Goal: Complete application form

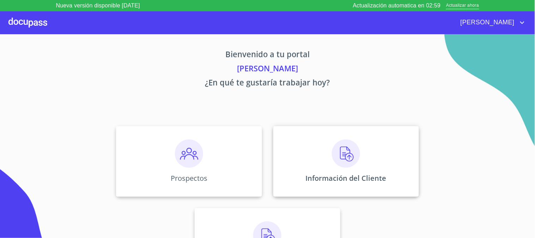
click at [345, 153] on img at bounding box center [346, 153] width 28 height 28
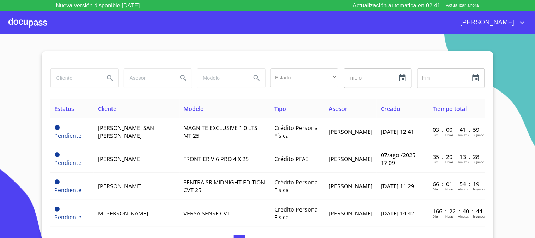
click at [22, 20] on div at bounding box center [27, 22] width 39 height 23
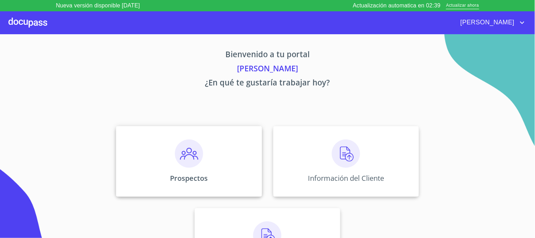
click at [193, 163] on img at bounding box center [189, 153] width 28 height 28
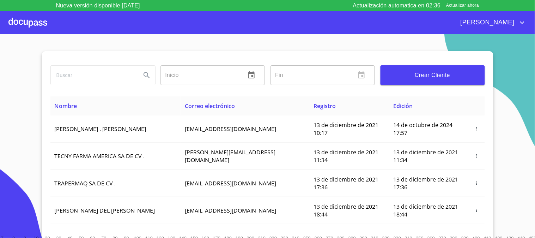
click at [419, 80] on span "Crear Cliente" at bounding box center [432, 75] width 93 height 10
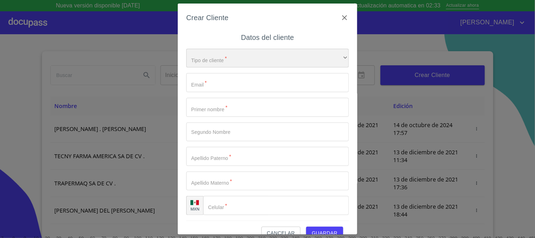
click at [258, 57] on div "​" at bounding box center [267, 58] width 163 height 19
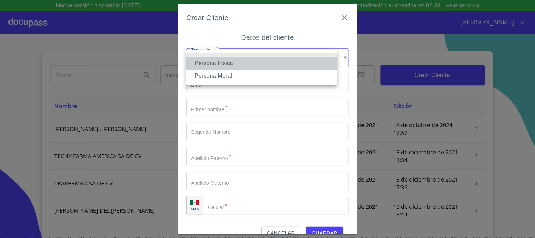
click at [257, 64] on li "Persona Física" at bounding box center [261, 63] width 151 height 13
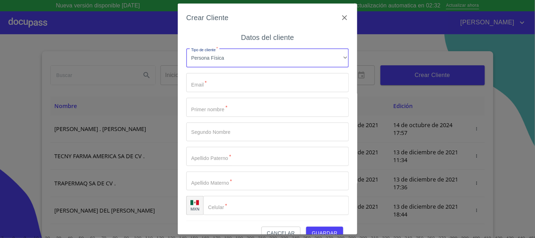
click at [251, 88] on input "Tipo de cliente   *" at bounding box center [267, 82] width 163 height 19
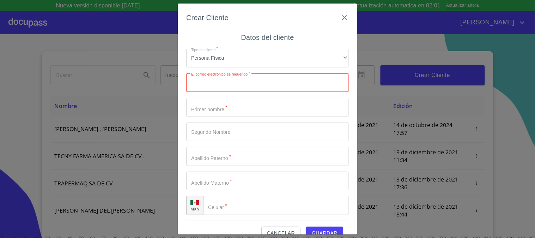
paste input "640048"
type input "640048"
drag, startPoint x: 251, startPoint y: 88, endPoint x: 133, endPoint y: 65, distance: 120.1
click at [133, 65] on div "Crear Cliente Datos del cliente Tipo de cliente   * Persona Física ​ El correo …" at bounding box center [267, 119] width 535 height 238
click at [255, 79] on input "Tipo de cliente   *" at bounding box center [267, 82] width 163 height 19
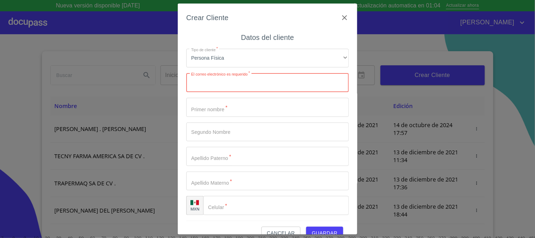
paste input "[EMAIL_ADDRESS][DOMAIN_NAME]"
type input "[EMAIL_ADDRESS][DOMAIN_NAME]"
click at [253, 110] on input "Tipo de cliente   *" at bounding box center [267, 107] width 163 height 19
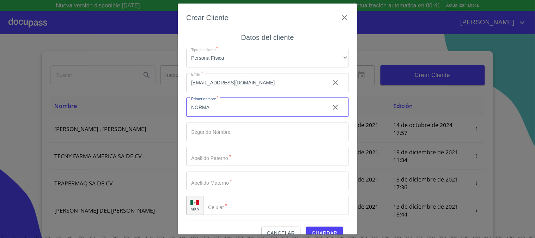
type input "NORMA"
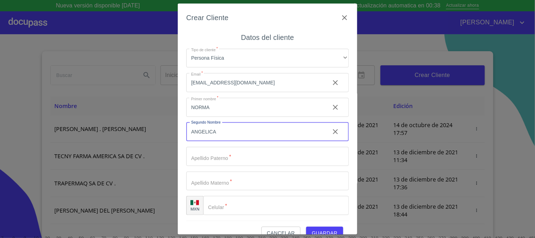
type input "ANGELICA"
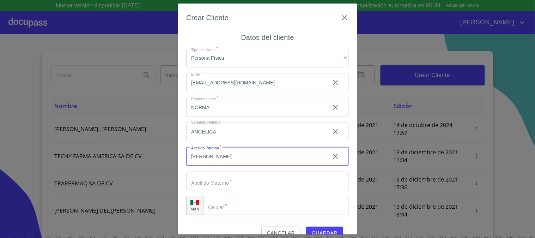
type input "[PERSON_NAME]"
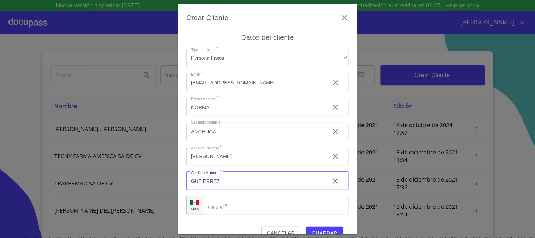
type input "GUTIERREZ"
drag, startPoint x: 241, startPoint y: 218, endPoint x: 240, endPoint y: 209, distance: 8.8
click at [240, 216] on div "Tipo de cliente   * Persona Física ​ Email   * angie_dmo@yahoo.com.mx ​ Primer …" at bounding box center [267, 132] width 163 height 178
click at [240, 209] on input "Tipo de cliente   *" at bounding box center [276, 205] width 146 height 19
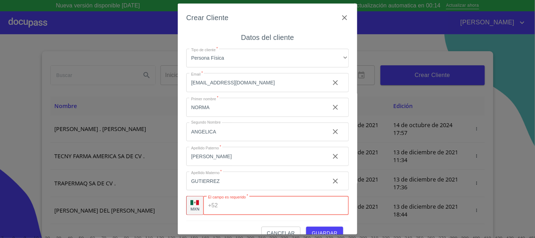
click at [240, 206] on input "Tipo de cliente   *" at bounding box center [285, 205] width 128 height 19
paste input "[PHONE_NUMBER]"
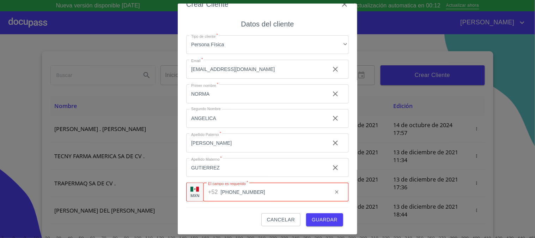
type input "[PHONE_NUMBER]"
click at [327, 221] on span "Guardar" at bounding box center [325, 219] width 26 height 9
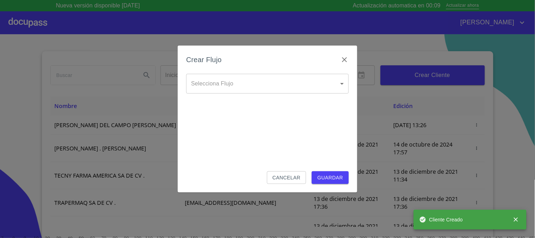
click at [272, 79] on body "Nueva versión disponible 4.02.06 Actualización automatica en 00:09 Actualizar a…" at bounding box center [267, 119] width 535 height 238
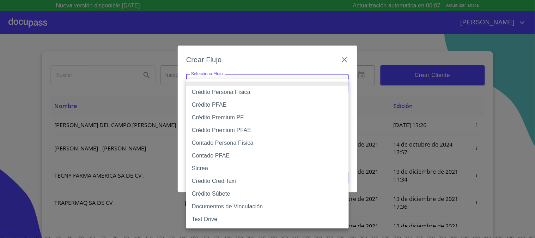
click at [273, 92] on li "Crédito Persona Física" at bounding box center [267, 92] width 163 height 13
type input "61b033e49b8c202ad5bb7912"
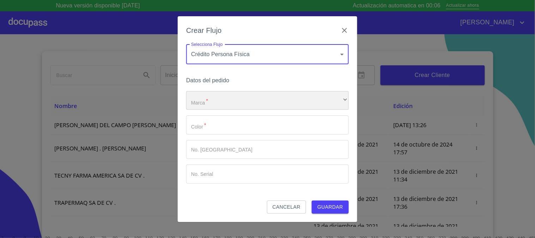
click at [251, 104] on div "​" at bounding box center [267, 100] width 163 height 19
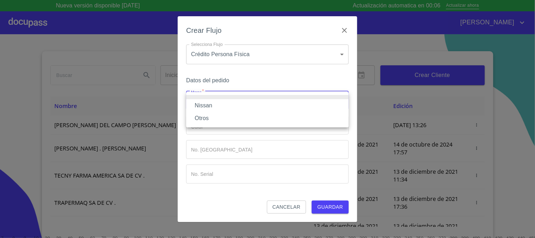
click at [251, 104] on li "Nissan" at bounding box center [267, 105] width 163 height 13
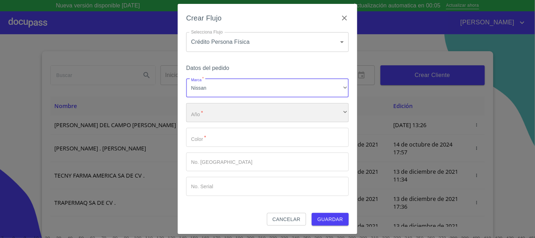
click at [249, 119] on div "​" at bounding box center [267, 112] width 163 height 19
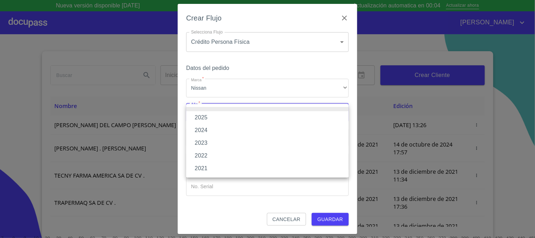
click at [248, 117] on li "2025" at bounding box center [267, 117] width 163 height 13
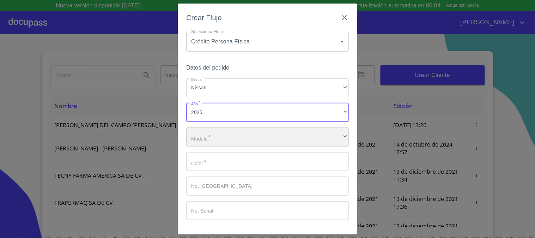
click at [245, 140] on div "​" at bounding box center [267, 136] width 163 height 19
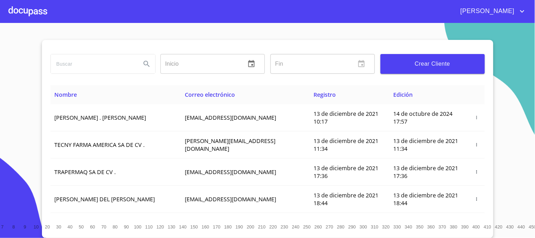
click at [30, 17] on div at bounding box center [27, 11] width 39 height 23
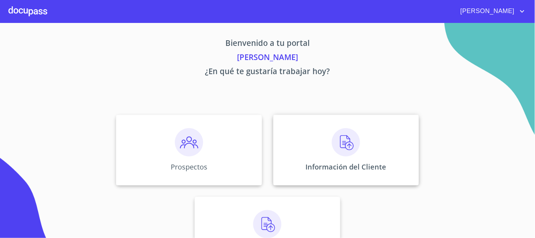
click at [362, 161] on div "Información del Cliente" at bounding box center [346, 150] width 146 height 71
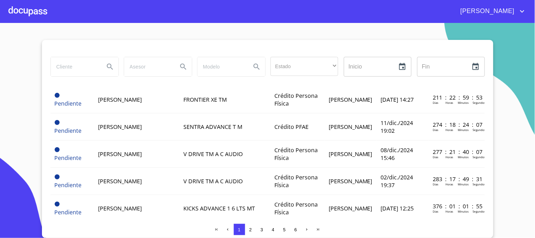
scroll to position [235, 0]
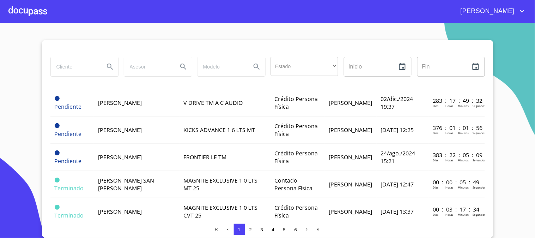
click at [33, 14] on div at bounding box center [27, 11] width 39 height 23
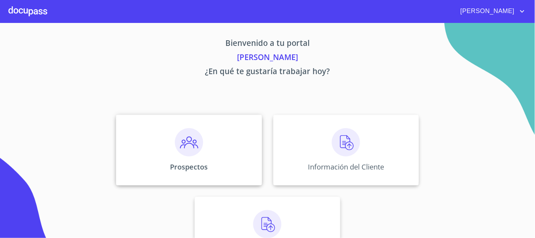
click at [172, 124] on div "Prospectos" at bounding box center [189, 150] width 146 height 71
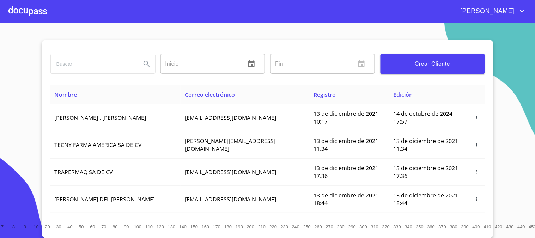
click at [94, 67] on input "search" at bounding box center [93, 63] width 85 height 19
type input "[PERSON_NAME]"
click at [145, 61] on icon "Search" at bounding box center [147, 64] width 6 height 6
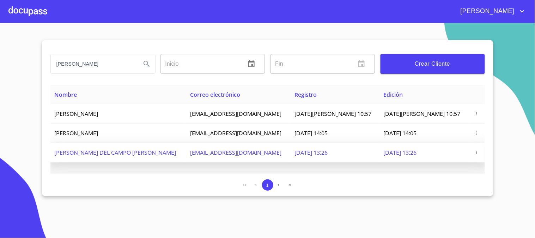
click at [149, 156] on span "[PERSON_NAME] DEL CAMPO [PERSON_NAME]" at bounding box center [116, 153] width 122 height 8
click at [475, 158] on td at bounding box center [477, 152] width 16 height 19
click at [393, 156] on span "[DATE] 13:26" at bounding box center [400, 153] width 33 height 8
click at [277, 162] on td "[EMAIL_ADDRESS][DOMAIN_NAME]" at bounding box center [238, 152] width 104 height 19
click at [170, 162] on td "[PERSON_NAME] DEL CAMPO [PERSON_NAME]" at bounding box center [118, 152] width 136 height 19
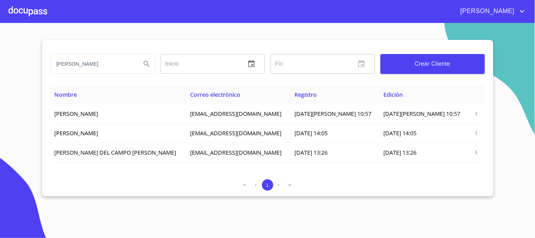
click at [23, 12] on div at bounding box center [27, 11] width 39 height 23
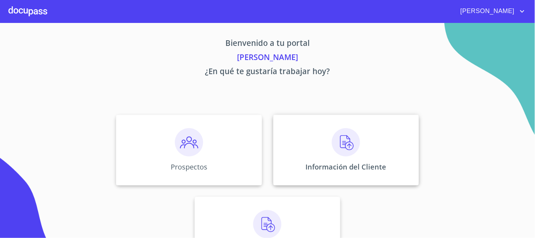
click at [362, 151] on div "Información del Cliente" at bounding box center [346, 150] width 146 height 71
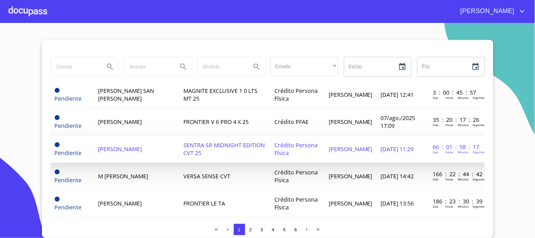
scroll to position [39, 0]
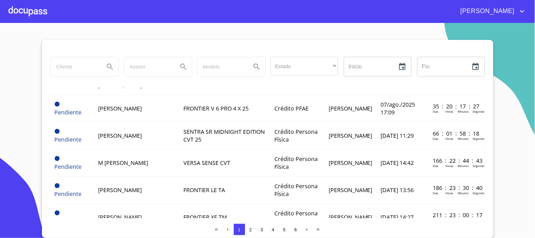
click at [96, 59] on input "search" at bounding box center [75, 66] width 48 height 19
type input "[PERSON_NAME]"
click at [110, 61] on button "Search" at bounding box center [110, 66] width 17 height 17
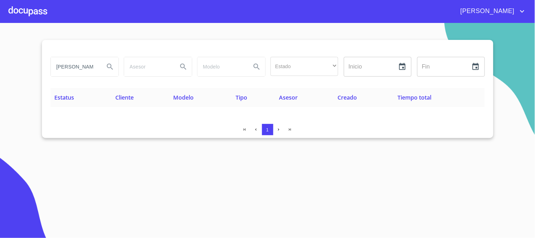
scroll to position [0, 0]
click at [25, 12] on div at bounding box center [27, 11] width 39 height 23
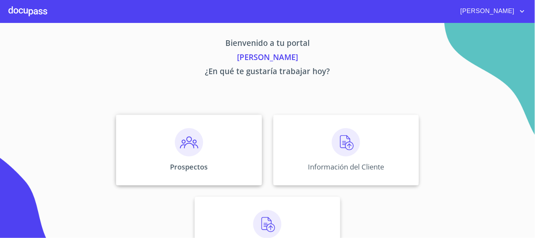
click at [188, 142] on img at bounding box center [189, 142] width 28 height 28
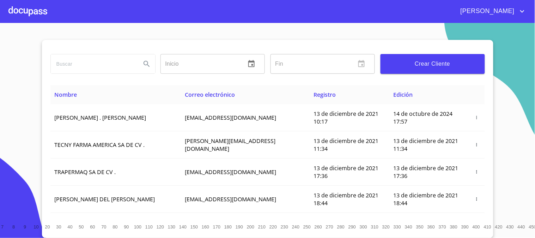
click at [71, 64] on input "search" at bounding box center [93, 63] width 85 height 19
type input "[PERSON_NAME]"
click at [143, 64] on icon "Search" at bounding box center [147, 64] width 8 height 8
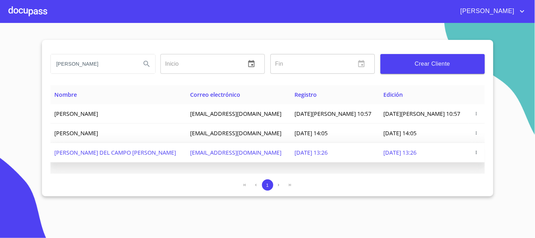
click at [474, 155] on span "button" at bounding box center [476, 152] width 7 height 5
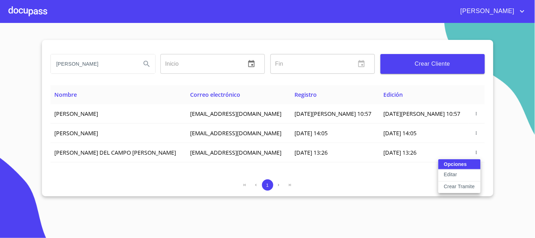
click at [471, 176] on button "Editar" at bounding box center [460, 175] width 42 height 12
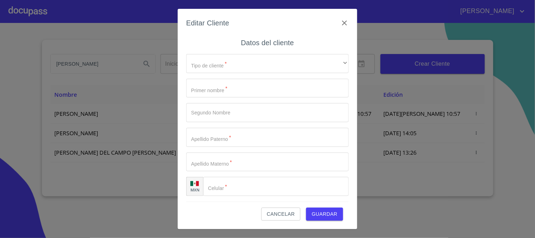
type input "NORMA"
type input "ANGELICA"
type input "[PERSON_NAME]"
type input "GUTIERREZ"
type input "[PHONE_NUMBER]"
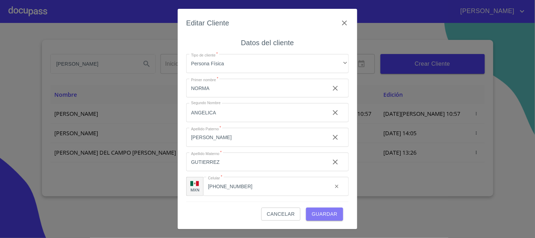
click at [320, 214] on span "Guardar" at bounding box center [325, 214] width 26 height 9
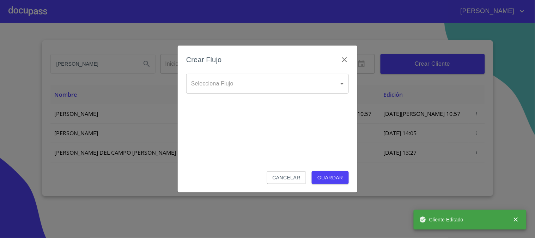
click at [252, 78] on body "[PERSON_NAME] ​ Fin ​ Crear Cliente Nombre Correo electrónico Registro Edición …" at bounding box center [267, 119] width 535 height 238
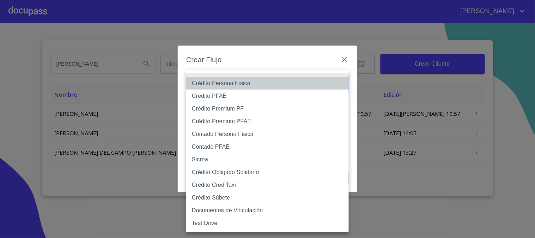
click at [256, 82] on li "Crédito Persona Física" at bounding box center [267, 83] width 163 height 13
type input "61b033e49b8c202ad5bb7912"
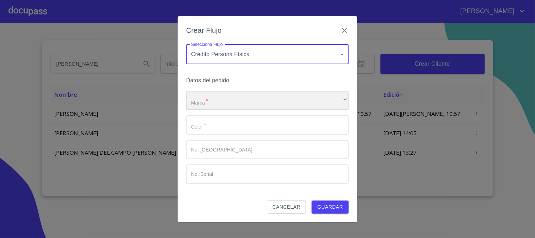
click at [253, 95] on div "​" at bounding box center [267, 100] width 163 height 19
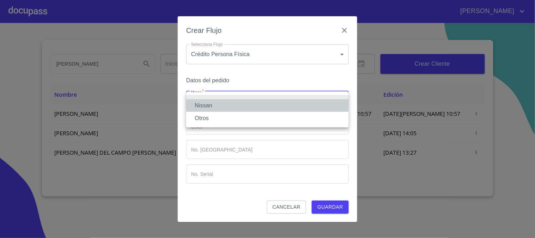
click at [253, 101] on li "Nissan" at bounding box center [267, 105] width 163 height 13
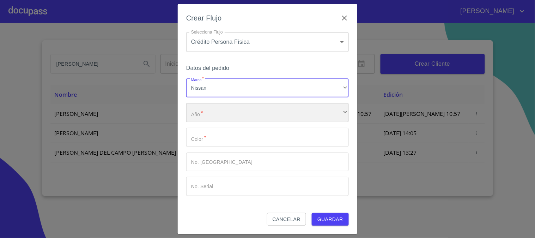
click at [246, 119] on div "​" at bounding box center [267, 112] width 163 height 19
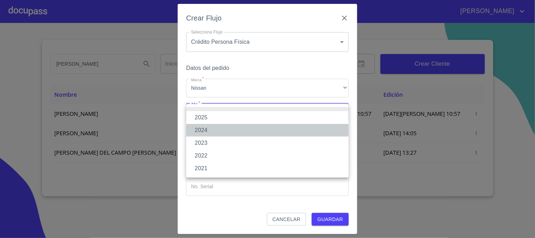
click at [243, 125] on li "2024" at bounding box center [267, 130] width 163 height 13
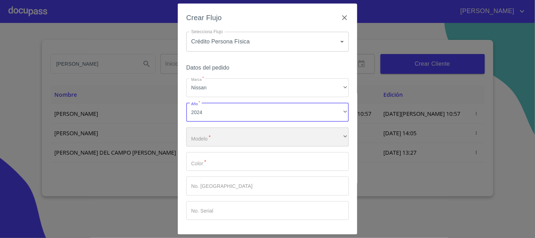
click at [245, 136] on div "​" at bounding box center [267, 136] width 163 height 19
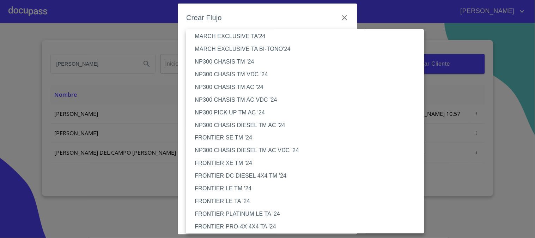
scroll to position [356, 0]
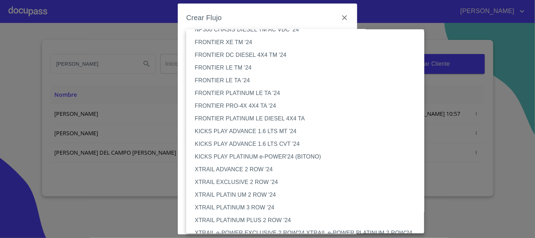
click at [266, 131] on li "KICKS PLAY ADVANCE 1.6 LTS MT '24" at bounding box center [308, 131] width 244 height 13
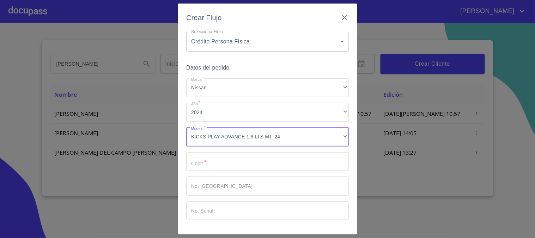
click at [251, 166] on input "Marca   *" at bounding box center [267, 161] width 163 height 19
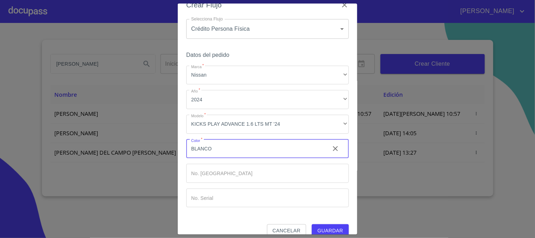
scroll to position [24, 0]
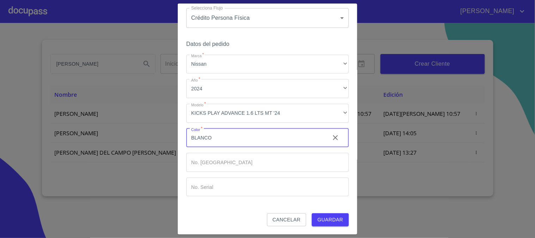
type input "BLANCO"
click at [337, 223] on span "Guardar" at bounding box center [331, 219] width 26 height 9
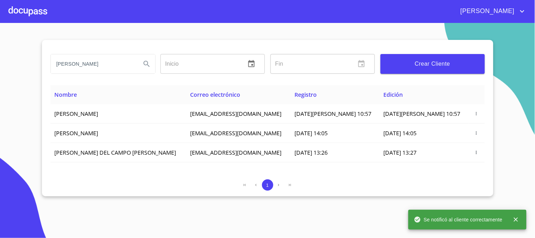
click at [21, 6] on div at bounding box center [27, 11] width 39 height 23
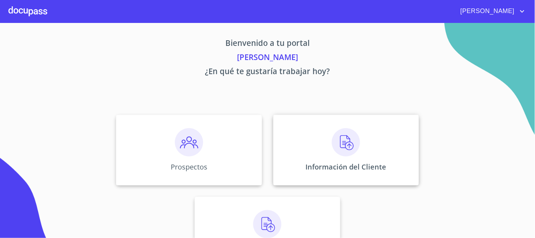
click at [355, 148] on img at bounding box center [346, 142] width 28 height 28
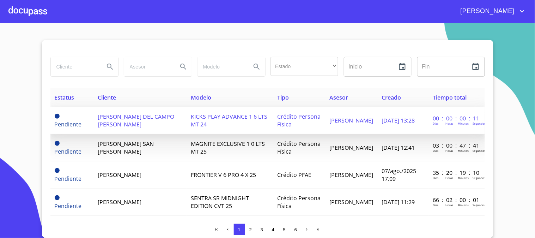
click at [124, 128] on span "[PERSON_NAME] DEL CAMPO [PERSON_NAME]" at bounding box center [136, 121] width 77 height 16
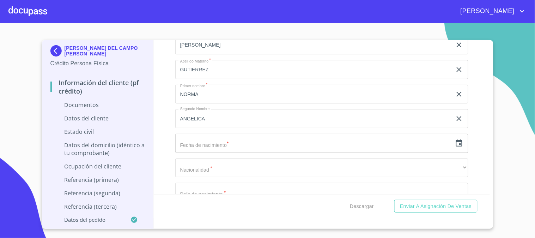
scroll to position [928, 0]
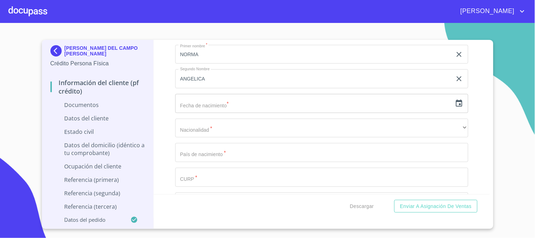
click at [458, 106] on div "​" at bounding box center [321, 103] width 293 height 19
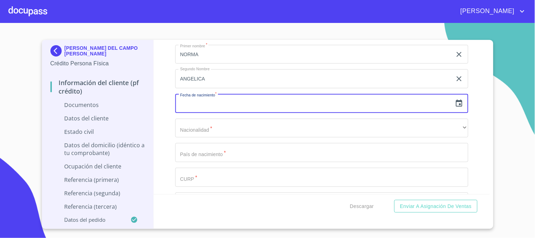
click at [457, 106] on icon "button" at bounding box center [459, 103] width 6 height 7
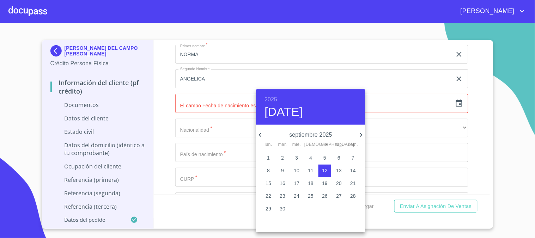
click at [264, 100] on div "2025 [DATE]" at bounding box center [310, 106] width 109 height 35
click at [270, 98] on h6 "2025" at bounding box center [271, 100] width 13 height 10
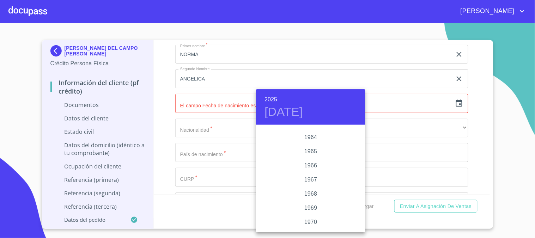
scroll to position [546, 0]
click at [313, 150] on div "1965" at bounding box center [310, 152] width 109 height 14
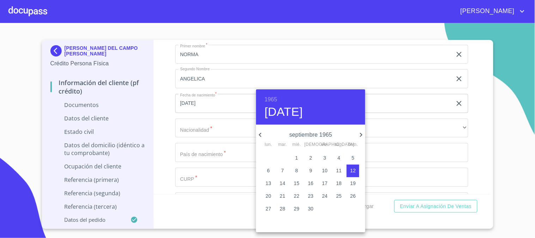
click at [361, 137] on icon "button" at bounding box center [361, 135] width 8 height 8
click at [299, 194] on p "24" at bounding box center [297, 195] width 6 height 7
type input "[DATE]"
click at [196, 123] on div at bounding box center [267, 119] width 535 height 238
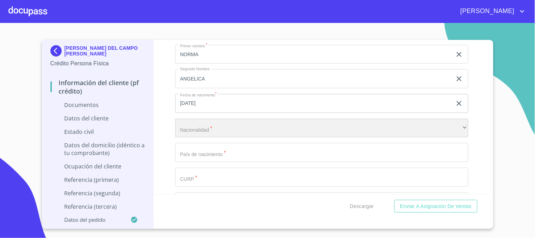
click at [208, 127] on div "​" at bounding box center [321, 128] width 293 height 19
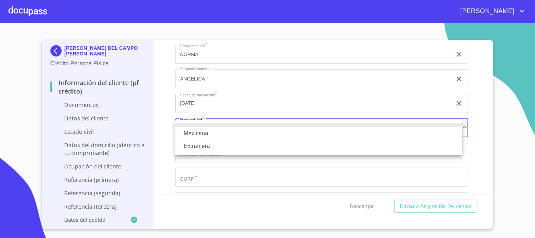
click at [212, 131] on li "Mexicana" at bounding box center [318, 133] width 287 height 13
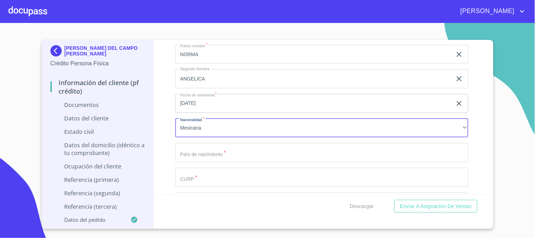
click at [216, 156] on input "Documento de identificación   *" at bounding box center [321, 152] width 293 height 19
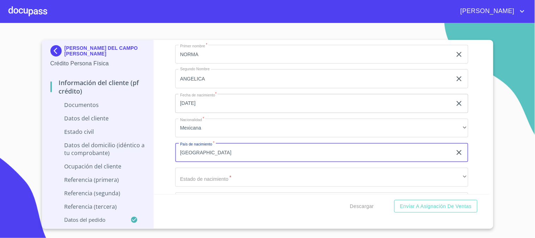
type input "[GEOGRAPHIC_DATA]"
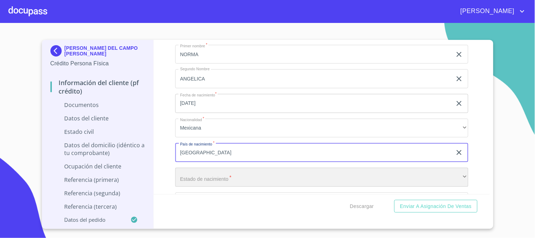
click at [205, 176] on div "​" at bounding box center [321, 177] width 293 height 19
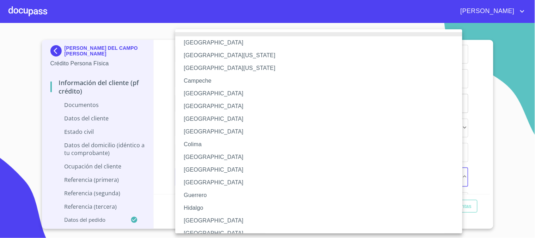
click at [201, 220] on li "[GEOGRAPHIC_DATA]" at bounding box center [321, 220] width 293 height 13
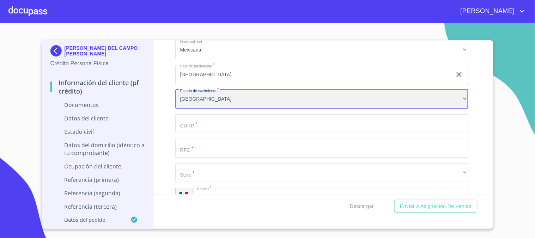
scroll to position [1006, 0]
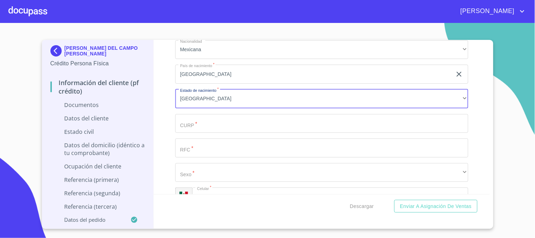
click at [223, 126] on input "Documento de identificación   *" at bounding box center [321, 123] width 293 height 19
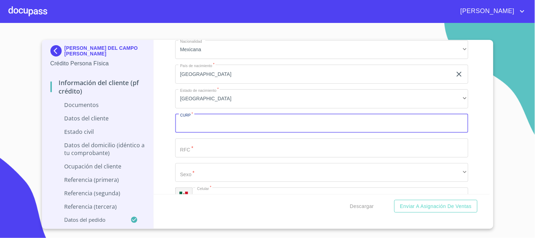
paste input "MAGN651124MJCRTR00"
type input "MAGN651124MJCRTR00"
click at [221, 161] on div "Apellido Paterno   * [PERSON_NAME] ​ Apellido Materno   * [PERSON_NAME] ​ Prime…" at bounding box center [321, 74] width 293 height 325
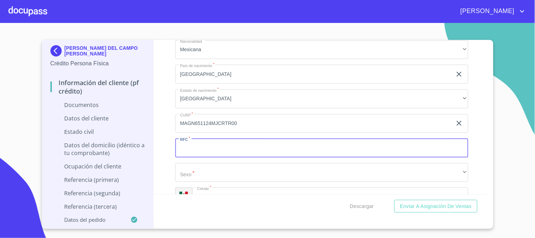
click at [220, 152] on input "Documento de identificación   *" at bounding box center [321, 147] width 293 height 19
paste input "MAGN651124MJCRTR00"
drag, startPoint x: 242, startPoint y: 148, endPoint x: 212, endPoint y: 146, distance: 30.1
click at [212, 146] on input "MAGN651124MJCRTR00" at bounding box center [313, 147] width 277 height 19
click at [219, 150] on input "MAGN651124" at bounding box center [313, 147] width 277 height 19
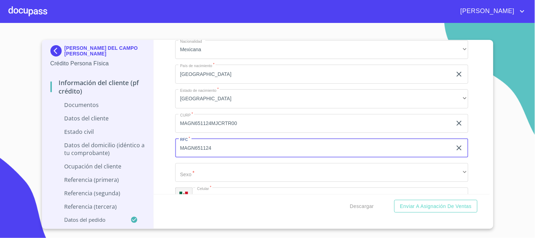
paste input "4Y7"
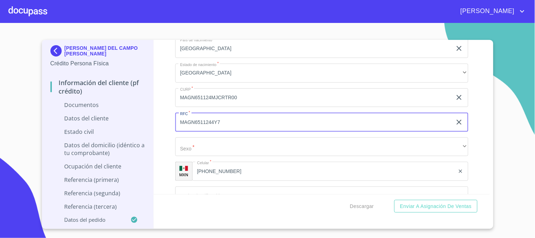
scroll to position [1046, 0]
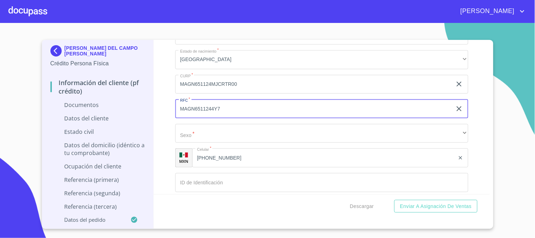
type input "MAGN6511244Y7"
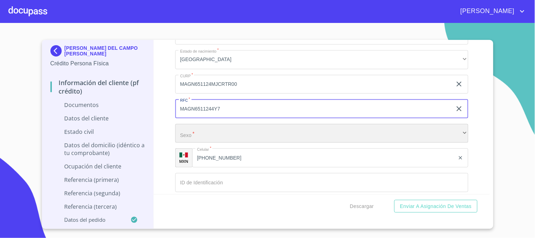
click at [212, 131] on div "​" at bounding box center [321, 133] width 293 height 19
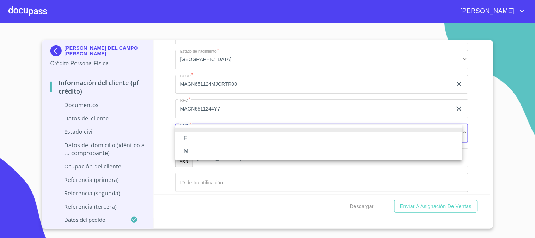
click at [220, 148] on li "M" at bounding box center [318, 151] width 287 height 13
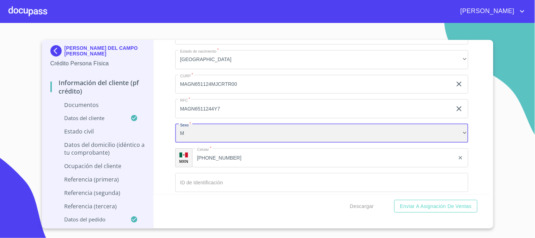
scroll to position [1085, 0]
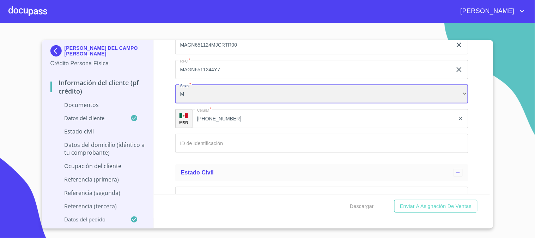
click at [221, 97] on div "M" at bounding box center [321, 94] width 293 height 19
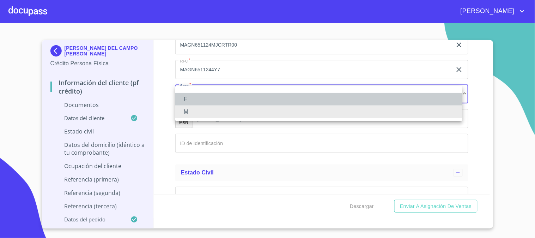
click at [224, 103] on li "F" at bounding box center [318, 99] width 287 height 13
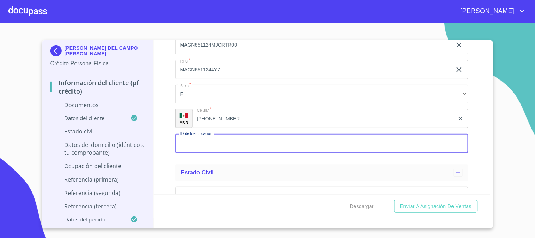
click at [229, 145] on input "Documento de identificación   *" at bounding box center [321, 143] width 293 height 19
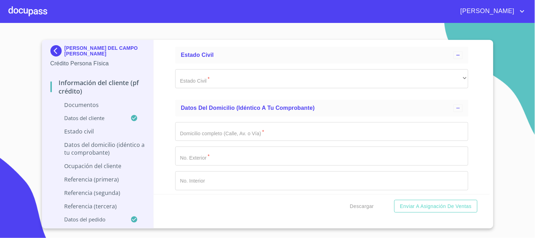
type input "1385098967"
click at [208, 68] on div "Estado Civil   * ​ ​" at bounding box center [321, 79] width 293 height 30
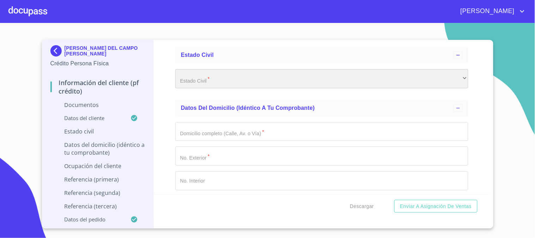
click at [207, 76] on div "​" at bounding box center [321, 78] width 293 height 19
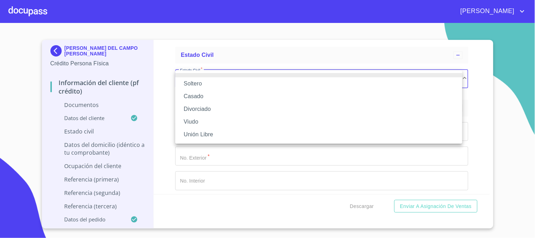
click at [210, 80] on li "Soltero" at bounding box center [318, 83] width 287 height 13
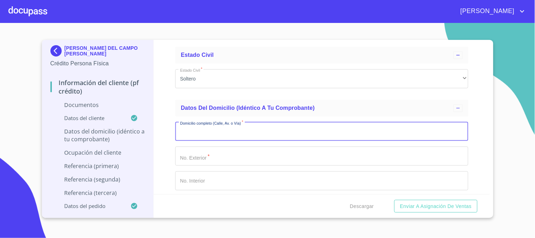
click at [231, 128] on input "Documento de identificación   *" at bounding box center [321, 131] width 293 height 19
type input "[GEOGRAPHIC_DATA]"
click at [237, 154] on input "Documento de identificación   *" at bounding box center [321, 155] width 293 height 19
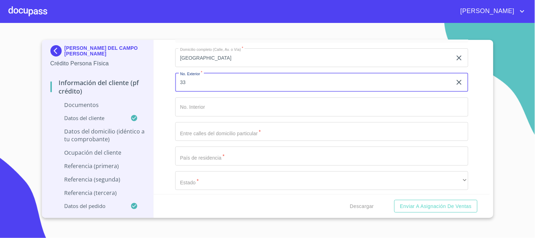
scroll to position [1281, 0]
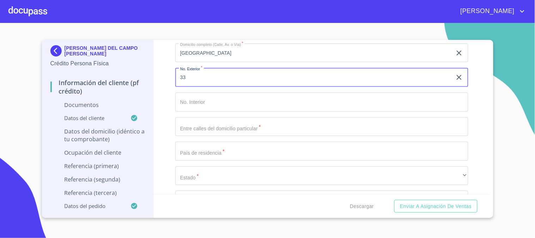
type input "33"
click at [235, 122] on input "Documento de identificación   *" at bounding box center [321, 126] width 293 height 19
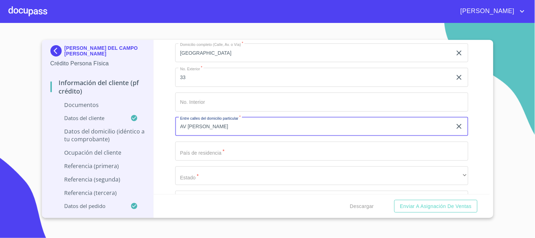
type input "AV [PERSON_NAME]"
click at [249, 148] on input "Documento de identificación   *" at bounding box center [321, 151] width 293 height 19
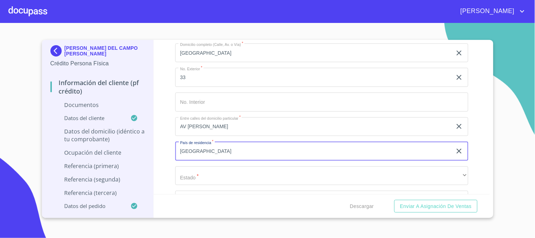
scroll to position [1359, 0]
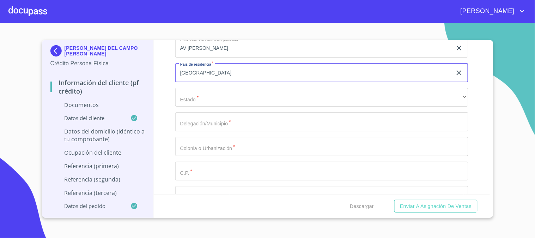
type input "[GEOGRAPHIC_DATA]"
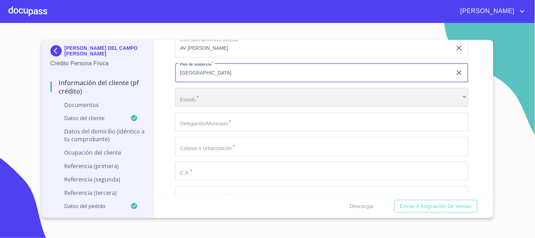
click at [226, 96] on div "​" at bounding box center [321, 97] width 293 height 19
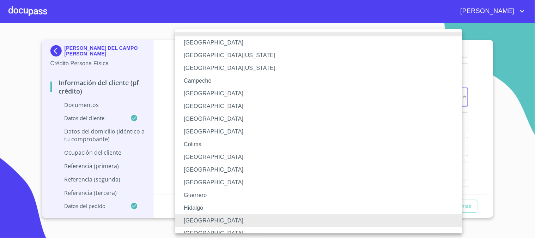
click at [215, 218] on li "[GEOGRAPHIC_DATA]" at bounding box center [321, 220] width 293 height 13
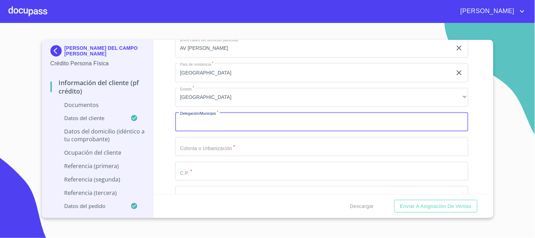
click at [235, 125] on input "Documento de identificación   *" at bounding box center [321, 121] width 293 height 19
type input "[GEOGRAPHIC_DATA]"
click at [231, 149] on input "Documento de identificación   *" at bounding box center [321, 146] width 293 height 19
drag, startPoint x: 251, startPoint y: 124, endPoint x: 146, endPoint y: 111, distance: 104.9
click at [146, 111] on div "[PERSON_NAME] DEL CAMPO [PERSON_NAME] Crédito Persona Física Información del cl…" at bounding box center [266, 129] width 448 height 178
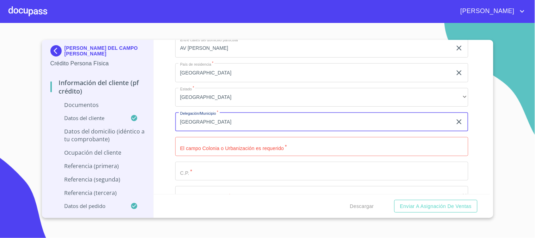
click at [195, 150] on input "Documento de identificación   *" at bounding box center [321, 146] width 293 height 19
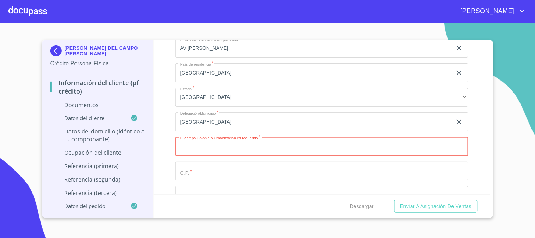
paste input "[GEOGRAPHIC_DATA]"
type input "[GEOGRAPHIC_DATA]"
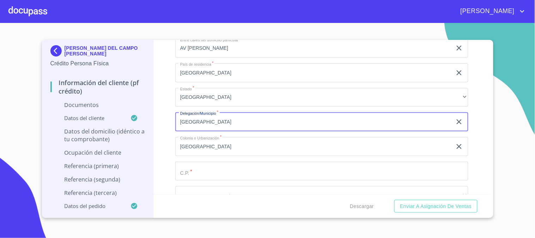
drag, startPoint x: 224, startPoint y: 124, endPoint x: 119, endPoint y: 113, distance: 105.7
click at [119, 113] on div "[PERSON_NAME] DEL CAMPO [PERSON_NAME] Crédito Persona Física Información del cl…" at bounding box center [266, 129] width 448 height 178
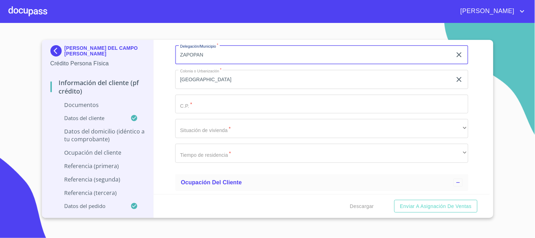
scroll to position [1438, 0]
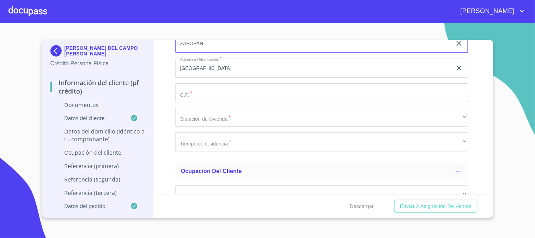
type input "ZAPOPAN"
click at [234, 86] on input "Documento de identificación   *" at bounding box center [321, 92] width 293 height 19
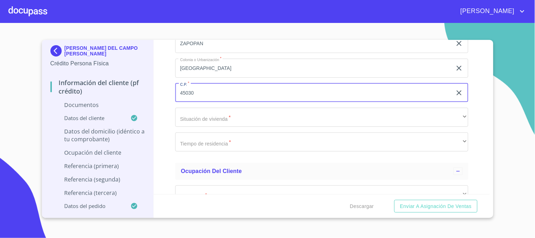
type input "45030"
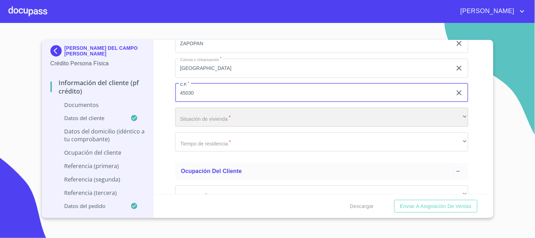
click at [239, 114] on div "​" at bounding box center [321, 117] width 293 height 19
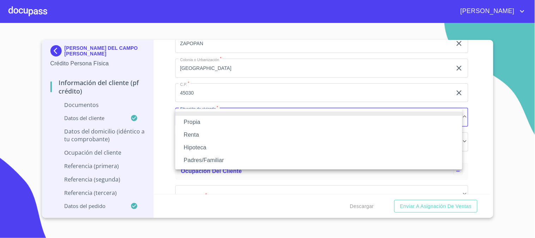
click at [241, 122] on li "Propia" at bounding box center [318, 122] width 287 height 13
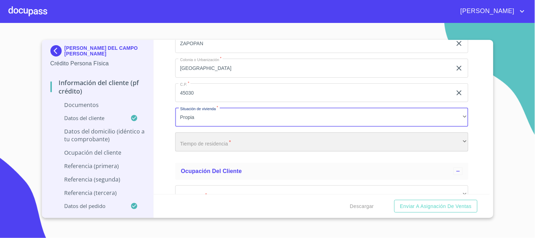
click at [253, 145] on div "​" at bounding box center [321, 141] width 293 height 19
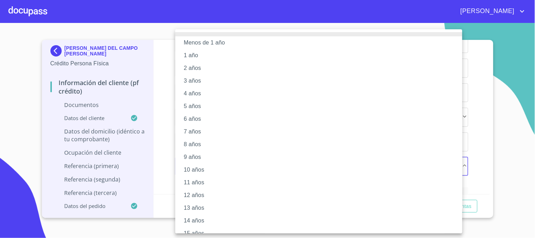
scroll to position [72, 0]
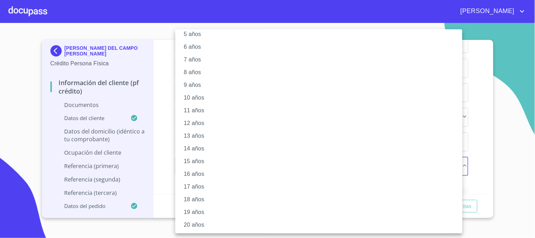
click at [228, 224] on li "20 años" at bounding box center [321, 224] width 293 height 13
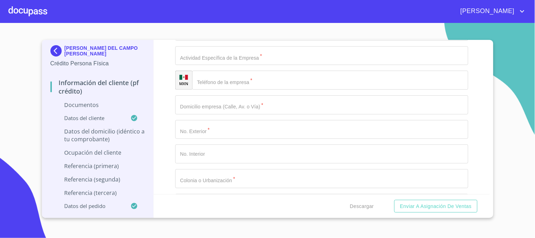
scroll to position [1791, 0]
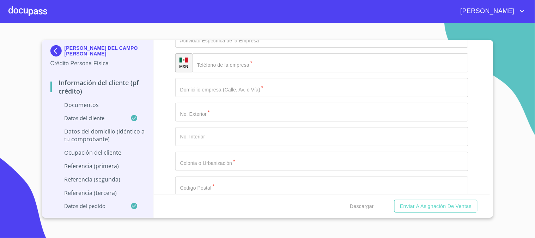
click at [256, 87] on input "Documento de identificación   *" at bounding box center [321, 87] width 293 height 19
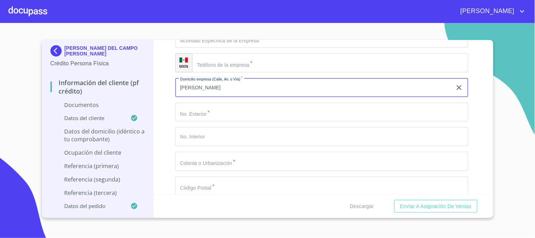
type input "[PERSON_NAME]"
click at [263, 110] on input "Documento de identificación   *" at bounding box center [321, 112] width 293 height 19
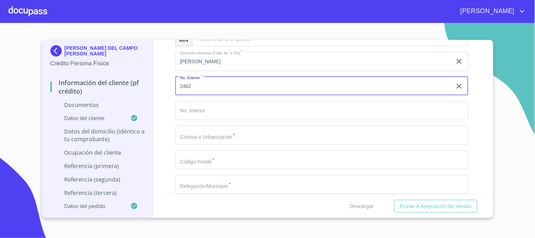
scroll to position [1869, 0]
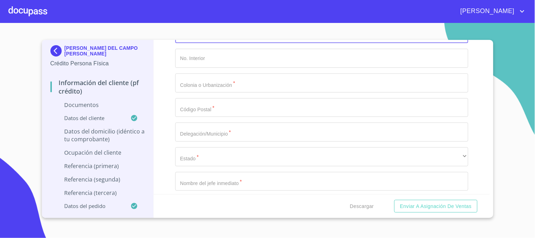
type input "2462"
click at [246, 89] on input "Documento de identificación   *" at bounding box center [321, 82] width 293 height 19
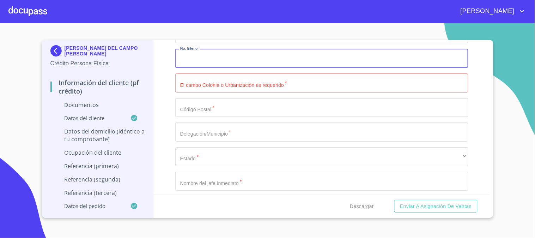
click at [247, 58] on input "Documento de identificación   *" at bounding box center [321, 58] width 293 height 19
type input "6"
click at [228, 87] on input "Documento de identificación   *" at bounding box center [321, 82] width 293 height 19
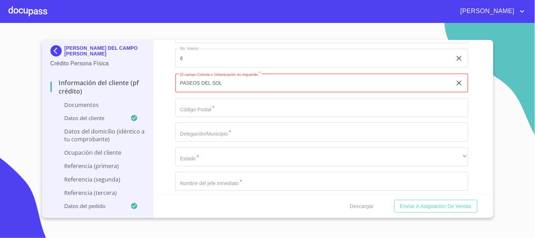
type input "PASEOS DEL SOL"
click at [232, 108] on input "Documento de identificación   *" at bounding box center [321, 107] width 293 height 19
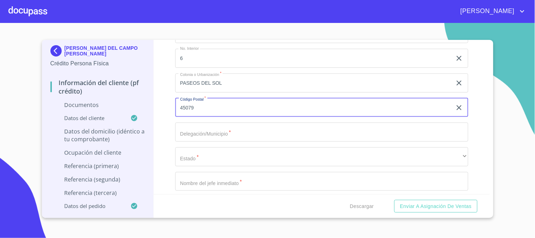
type input "45079"
click at [227, 133] on input "Documento de identificación   *" at bounding box center [321, 131] width 293 height 19
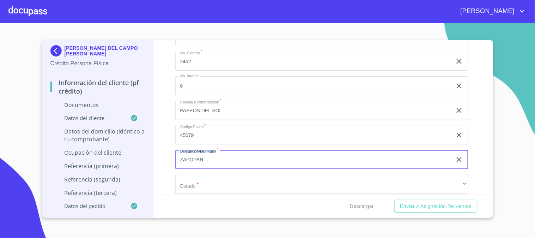
scroll to position [1908, 0]
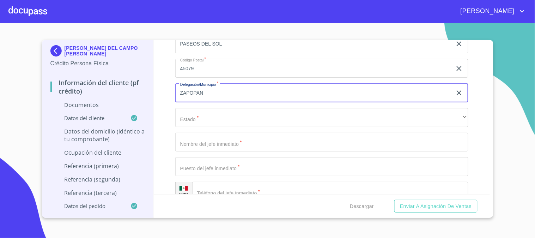
type input "ZAPOPAN"
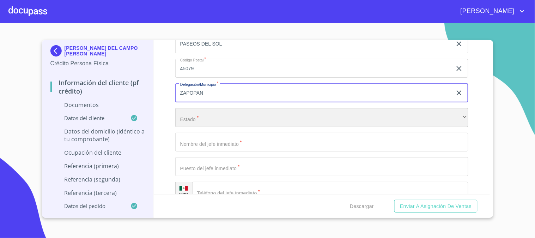
click at [227, 115] on div "​" at bounding box center [321, 117] width 293 height 19
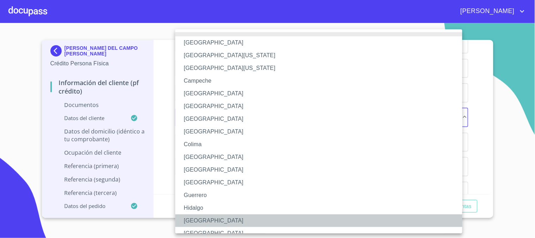
click at [225, 218] on li "[GEOGRAPHIC_DATA]" at bounding box center [321, 220] width 293 height 13
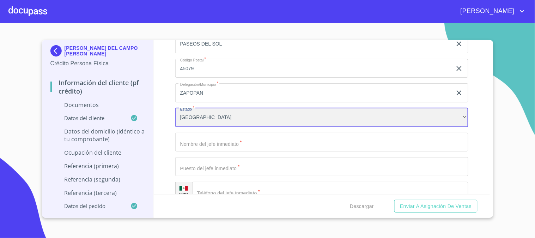
scroll to position [1947, 0]
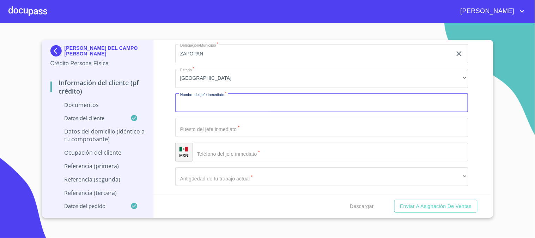
click at [238, 104] on input "Documento de identificación   *" at bounding box center [321, 103] width 293 height 19
type input "[PERSON_NAME]"
click at [237, 123] on input "Documento de identificación   *" at bounding box center [321, 127] width 293 height 19
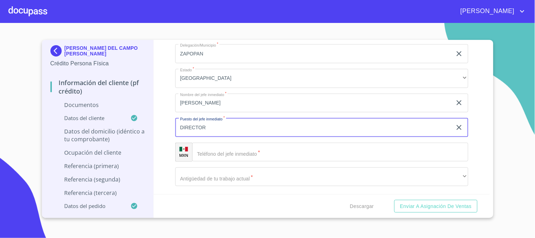
type input "DIRECTOR"
click at [248, 155] on input "Documento de identificación   *" at bounding box center [330, 152] width 276 height 19
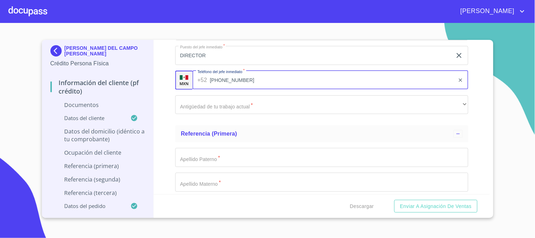
scroll to position [2026, 0]
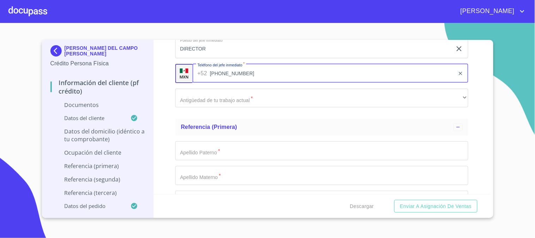
type input "[PHONE_NUMBER]"
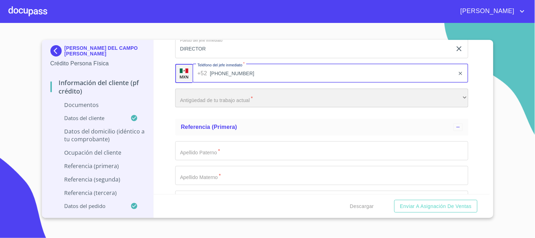
click at [295, 96] on div "​" at bounding box center [321, 98] width 293 height 19
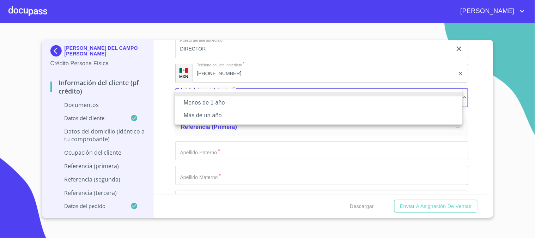
click at [276, 100] on li "Menos de 1 año" at bounding box center [318, 102] width 287 height 13
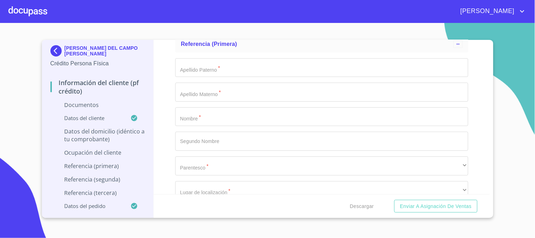
scroll to position [2188, 0]
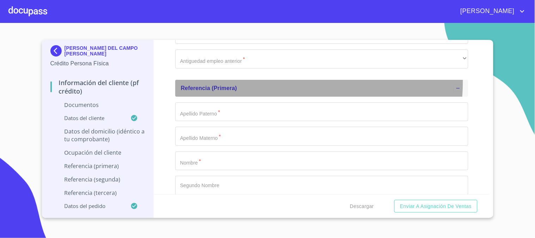
click at [240, 80] on div "Referencia (primera)" at bounding box center [321, 88] width 293 height 17
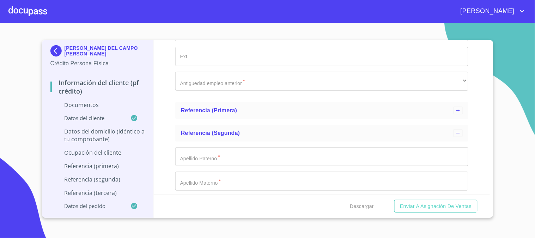
scroll to position [2148, 0]
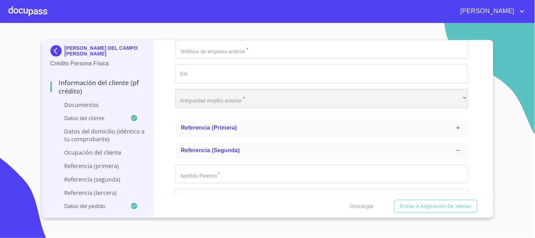
click at [249, 97] on div "​" at bounding box center [321, 98] width 293 height 19
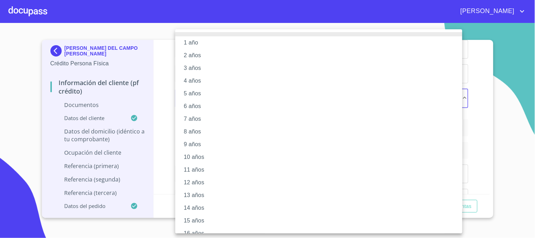
click at [168, 55] on div at bounding box center [267, 119] width 535 height 238
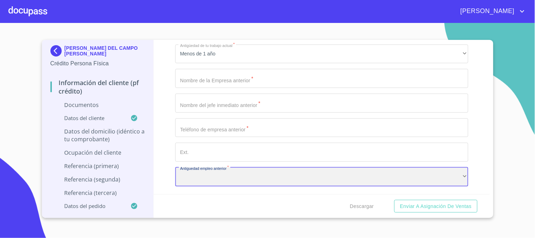
scroll to position [2031, 0]
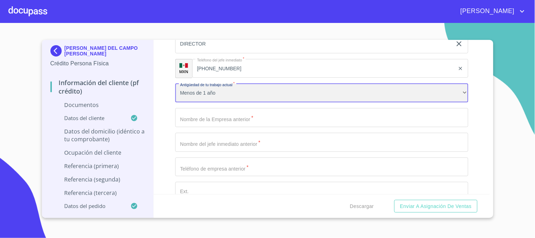
click at [251, 91] on div "Menos de 1 año" at bounding box center [321, 93] width 293 height 19
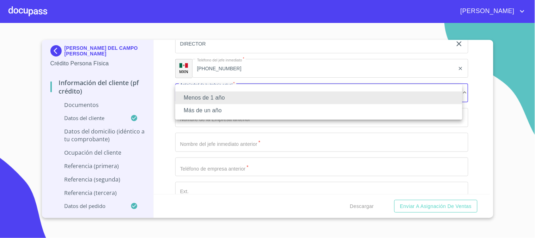
click at [244, 109] on li "Más de un año" at bounding box center [318, 110] width 287 height 13
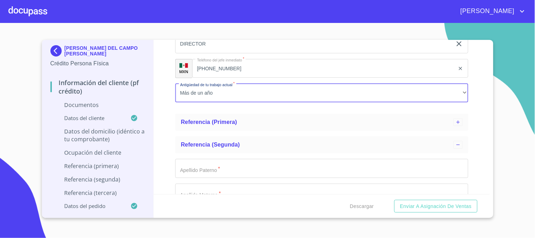
click at [167, 104] on div "Información del cliente (PF crédito) Documentos Documento de identificación   *…" at bounding box center [322, 117] width 336 height 154
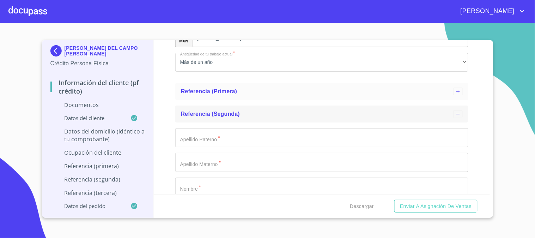
scroll to position [2070, 0]
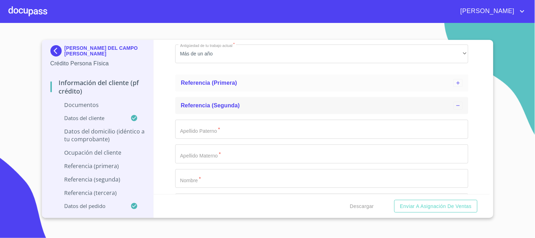
click at [205, 106] on span "Referencia (segunda)" at bounding box center [210, 105] width 59 height 6
click at [230, 125] on span "Referencia (tercera)" at bounding box center [208, 128] width 55 height 6
click at [231, 133] on div "Referencia (tercera)" at bounding box center [321, 128] width 293 height 17
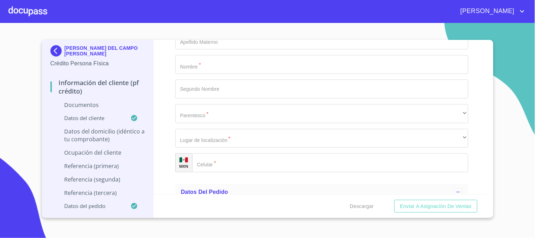
scroll to position [2188, 0]
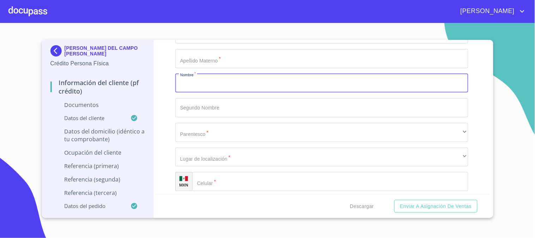
click at [228, 89] on input "Documento de identificación   *" at bounding box center [321, 83] width 293 height 19
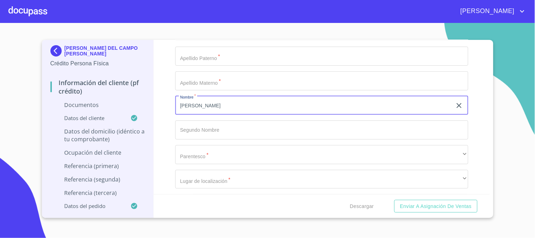
scroll to position [2148, 0]
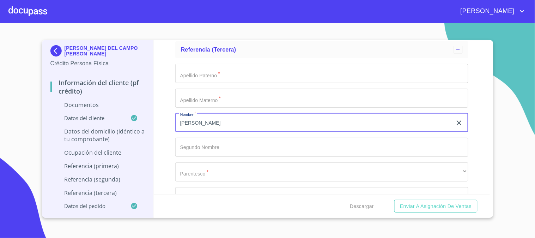
type input "[PERSON_NAME]"
click at [231, 79] on input "Documento de identificación   *" at bounding box center [321, 73] width 293 height 19
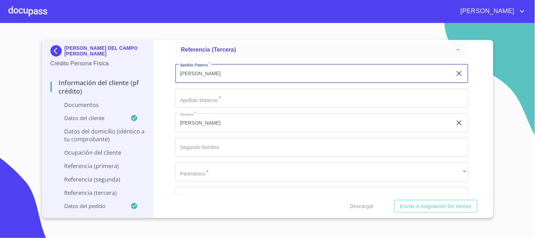
scroll to position [2188, 0]
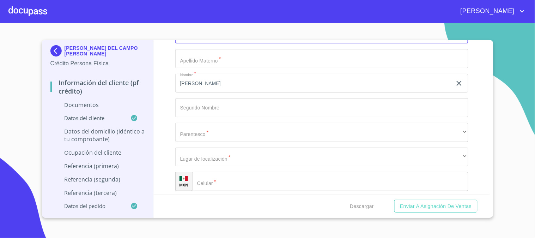
type input "[PERSON_NAME]"
click at [229, 81] on input "[PERSON_NAME]" at bounding box center [313, 83] width 277 height 19
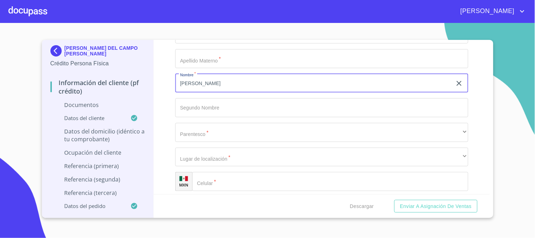
click at [229, 81] on input "[PERSON_NAME]" at bounding box center [313, 83] width 277 height 19
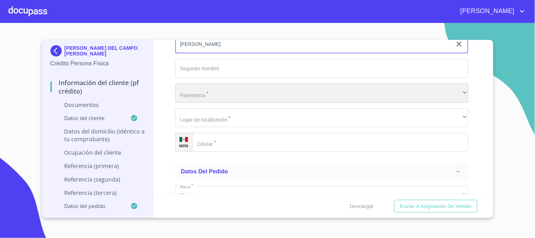
click at [229, 97] on div "​" at bounding box center [321, 93] width 293 height 19
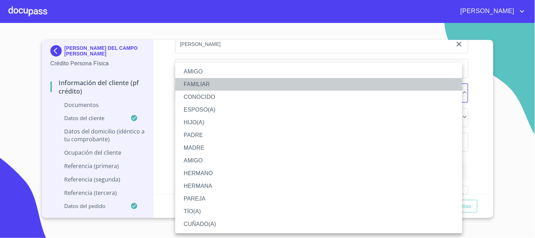
click at [211, 83] on li "FAMILIAR" at bounding box center [318, 84] width 287 height 13
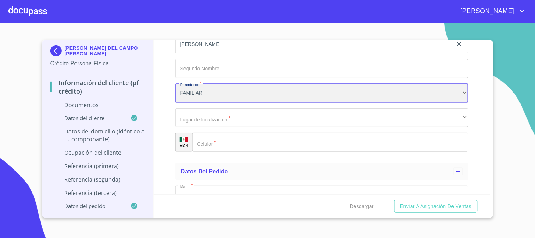
click at [220, 89] on div "FAMILIAR" at bounding box center [321, 93] width 293 height 19
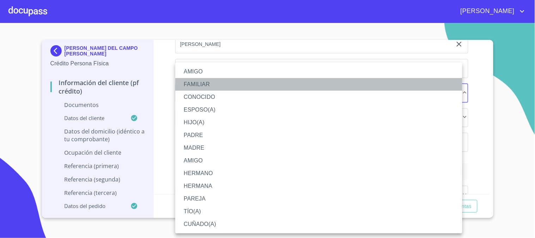
click at [225, 81] on li "FAMILIAR" at bounding box center [318, 84] width 287 height 13
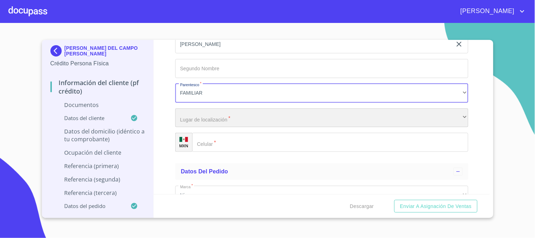
click at [231, 117] on div "​" at bounding box center [321, 117] width 293 height 19
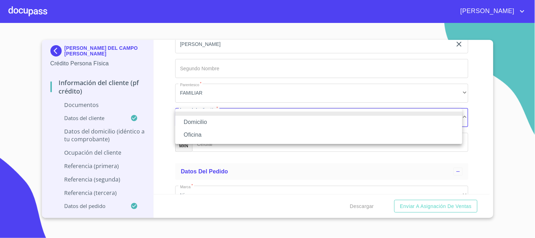
click at [234, 122] on li "Domicilio" at bounding box center [318, 122] width 287 height 13
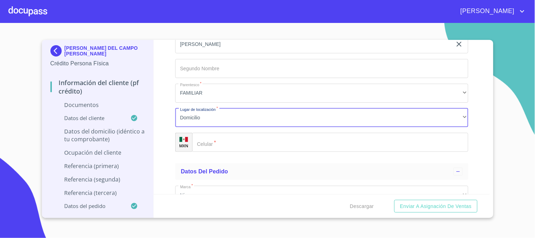
click at [240, 138] on input "Documento de identificación   *" at bounding box center [330, 142] width 276 height 19
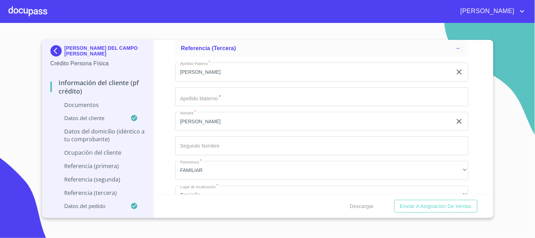
scroll to position [2148, 0]
click at [248, 98] on input "Documento de identificación   *" at bounding box center [321, 98] width 293 height 19
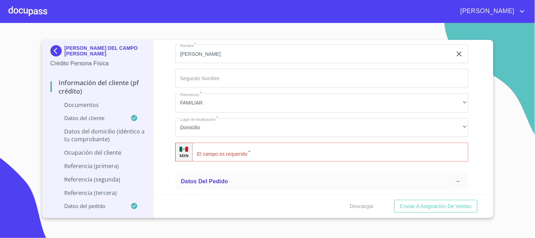
scroll to position [2226, 0]
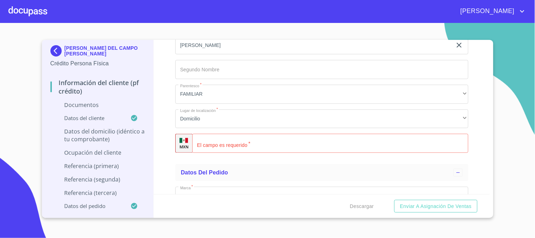
type input "[PERSON_NAME]"
click at [225, 140] on input "Documento de identificación   *" at bounding box center [330, 143] width 276 height 19
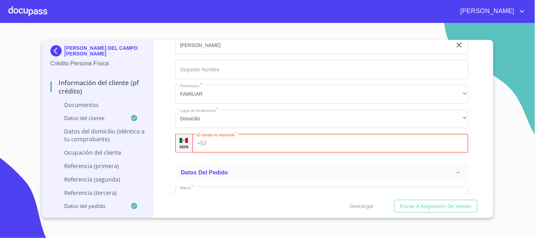
click at [286, 148] on input "Documento de identificación   *" at bounding box center [339, 143] width 259 height 19
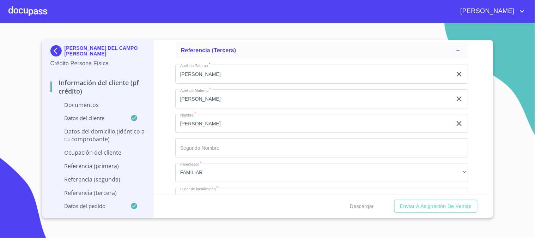
scroll to position [2030, 0]
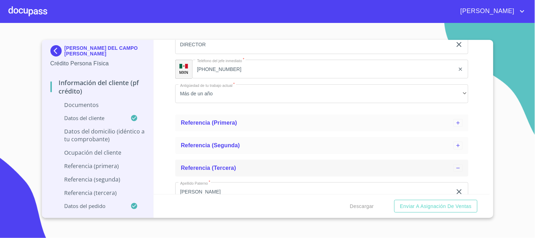
type input "[PHONE_NUMBER]"
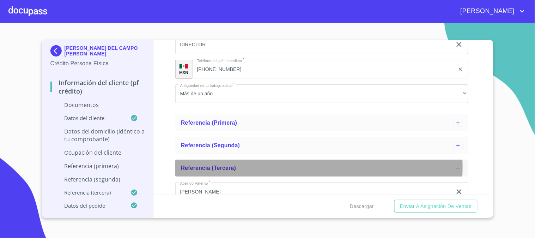
click at [211, 166] on span "Referencia (tercera)" at bounding box center [208, 168] width 55 height 6
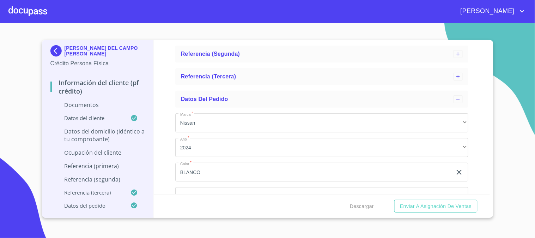
scroll to position [2109, 0]
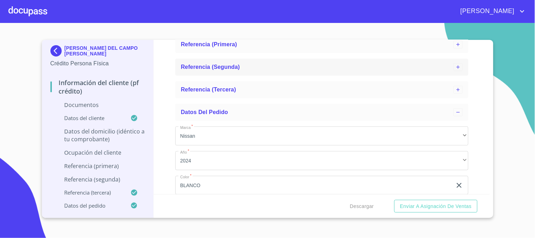
click at [227, 65] on span "Referencia (segunda)" at bounding box center [210, 67] width 59 height 6
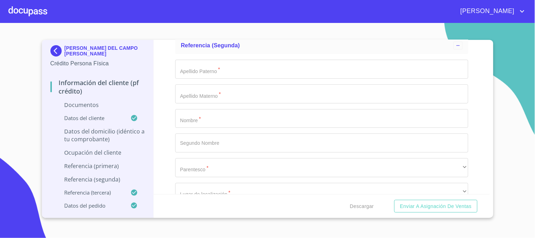
scroll to position [2148, 0]
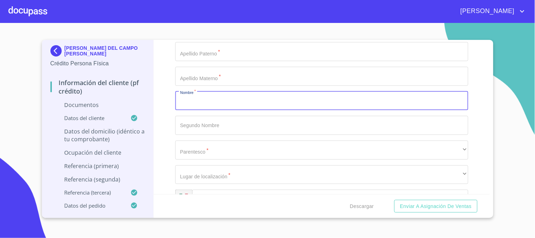
click at [237, 93] on input "Documento de identificación   *" at bounding box center [321, 100] width 293 height 19
type input "[PERSON_NAME]"
click at [234, 55] on input "Documento de identificación   *" at bounding box center [321, 51] width 293 height 19
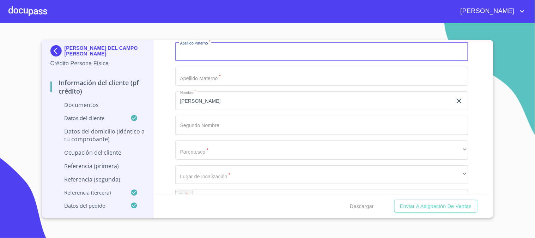
click at [199, 99] on input "[PERSON_NAME]" at bounding box center [313, 100] width 277 height 19
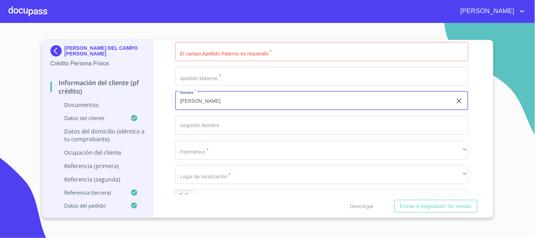
click at [199, 99] on input "[PERSON_NAME]" at bounding box center [313, 100] width 277 height 19
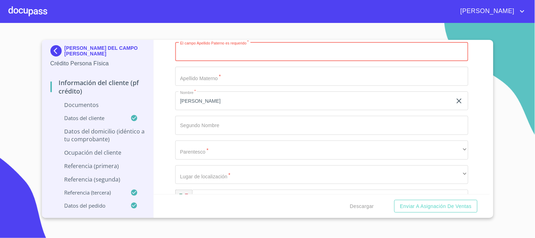
click at [222, 56] on input "Documento de identificación   *" at bounding box center [321, 51] width 293 height 19
type input "[PERSON_NAME]"
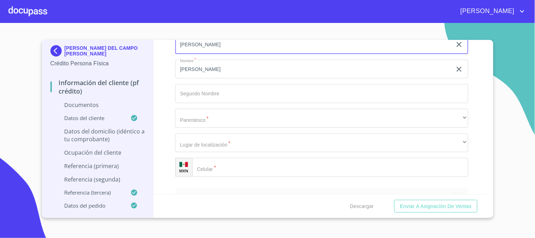
scroll to position [2226, 0]
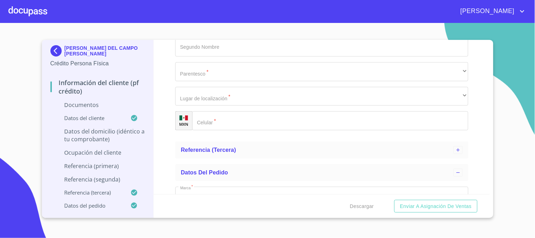
type input "[PERSON_NAME]"
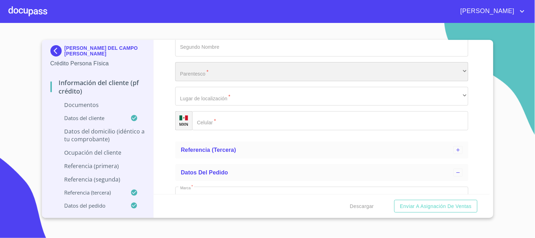
click at [222, 77] on div "​" at bounding box center [321, 71] width 293 height 19
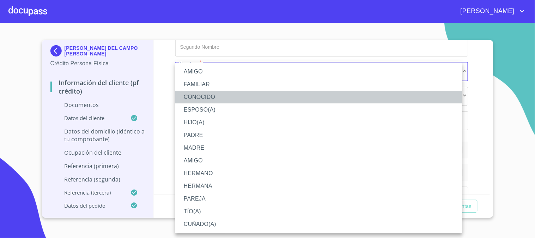
click at [225, 94] on li "CONOCIDO" at bounding box center [318, 97] width 287 height 13
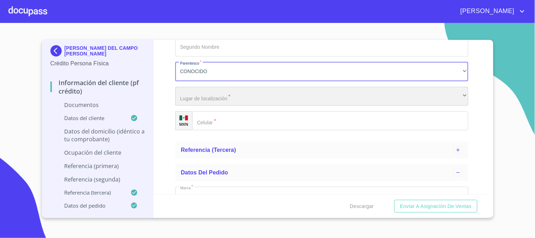
click at [223, 97] on div "​" at bounding box center [321, 96] width 293 height 19
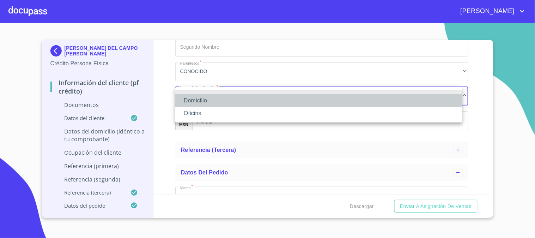
click at [223, 101] on li "Domicilio" at bounding box center [318, 100] width 287 height 13
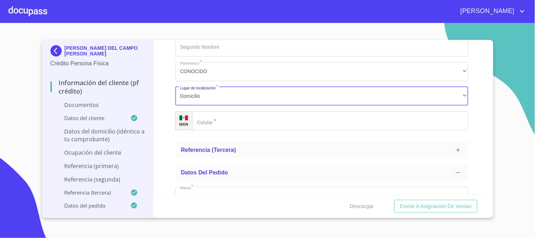
click at [230, 121] on input "Documento de identificación   *" at bounding box center [330, 120] width 276 height 19
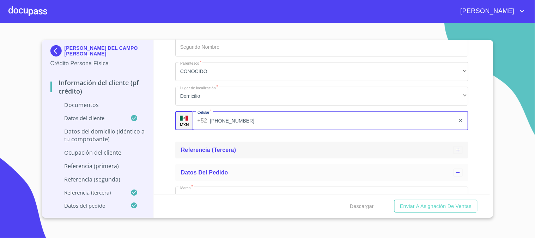
type input "[PHONE_NUMBER]"
click at [294, 152] on div "Referencia (tercera)" at bounding box center [317, 150] width 273 height 8
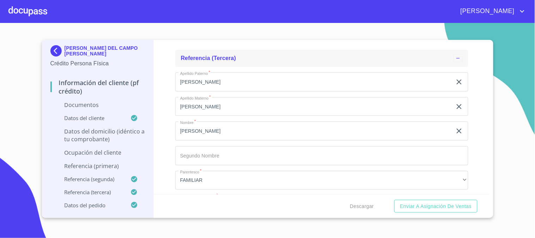
scroll to position [2305, 0]
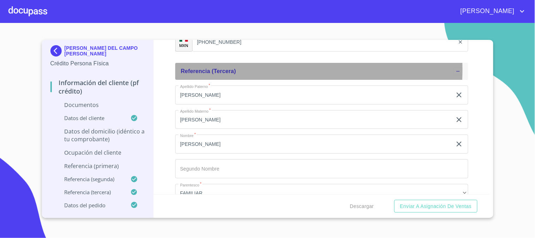
click at [251, 69] on div "Referencia (tercera)" at bounding box center [317, 71] width 273 height 8
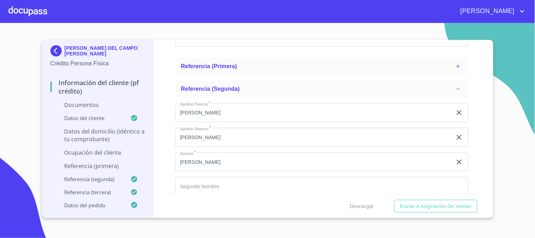
scroll to position [2069, 0]
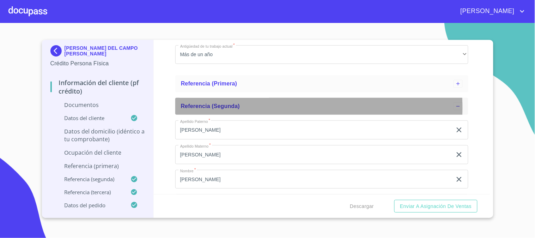
click at [239, 107] on span "Referencia (segunda)" at bounding box center [210, 106] width 59 height 6
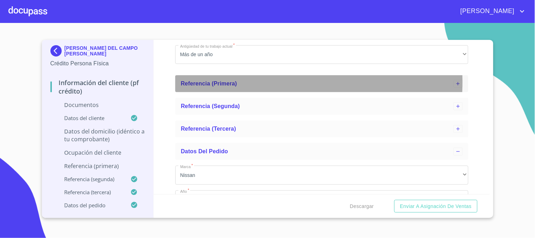
click at [235, 82] on span "Referencia (primera)" at bounding box center [209, 83] width 56 height 6
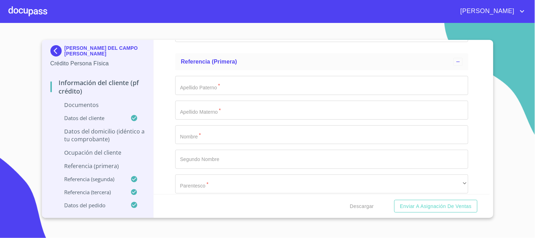
scroll to position [2109, 0]
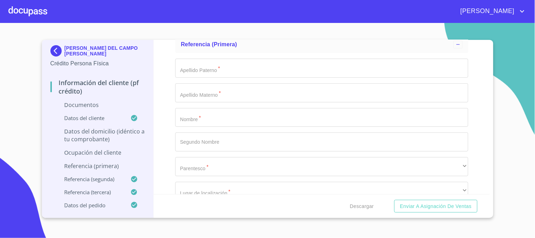
click at [239, 115] on input "Documento de identificación   *" at bounding box center [321, 117] width 293 height 19
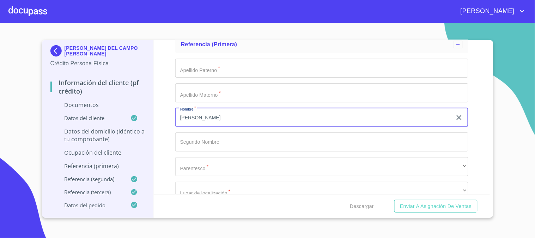
type input "[PERSON_NAME]"
click at [253, 73] on input "Documento de identificación   *" at bounding box center [321, 68] width 293 height 19
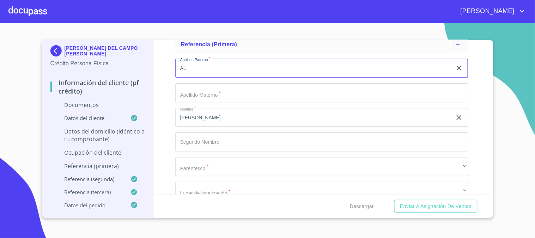
type input "A"
type input "TOVAR"
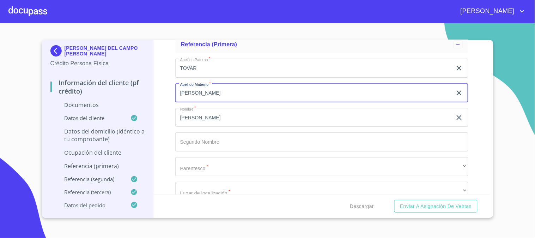
type input "[PERSON_NAME]"
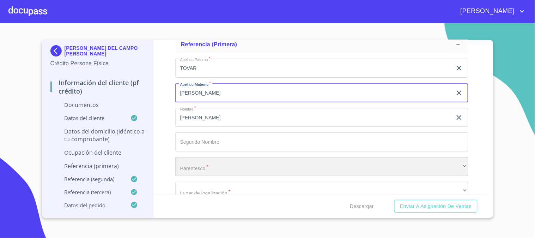
click at [214, 167] on div "​" at bounding box center [321, 166] width 293 height 19
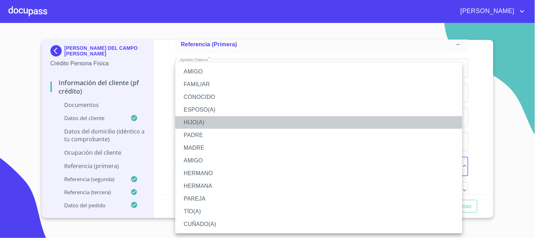
click at [205, 118] on li "HIJO(A)" at bounding box center [318, 122] width 287 height 13
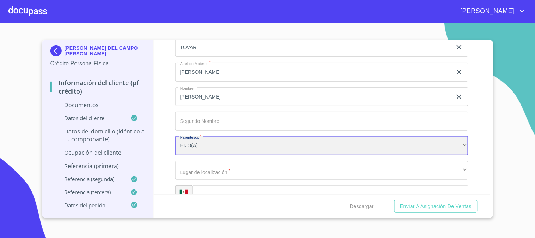
scroll to position [2148, 0]
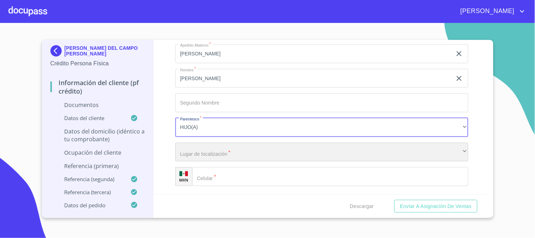
click at [245, 148] on div "​" at bounding box center [321, 152] width 293 height 19
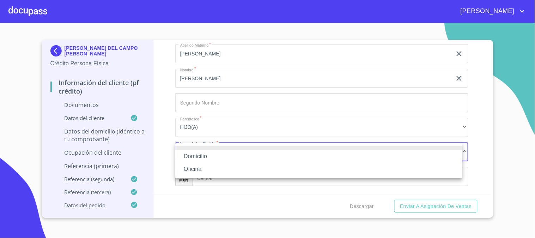
click at [245, 156] on li "Domicilio" at bounding box center [318, 156] width 287 height 13
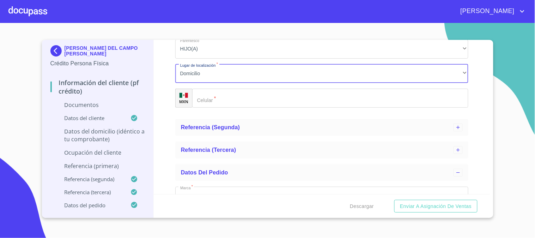
click at [248, 101] on input "Documento de identificación   *" at bounding box center [330, 98] width 276 height 19
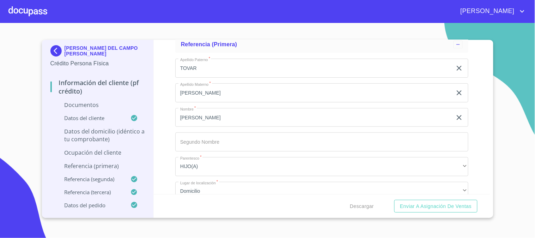
scroll to position [2187, 0]
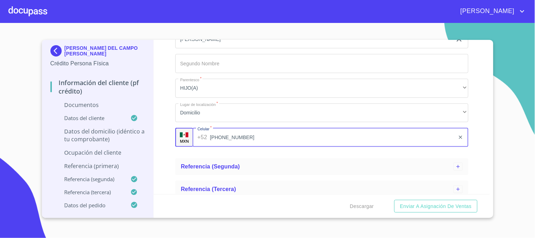
type input "[PHONE_NUMBER]"
click at [105, 149] on p "Ocupación del Cliente" at bounding box center [97, 153] width 95 height 8
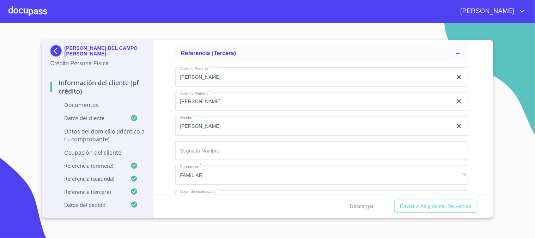
click at [108, 150] on p "Ocupación del Cliente" at bounding box center [97, 153] width 95 height 8
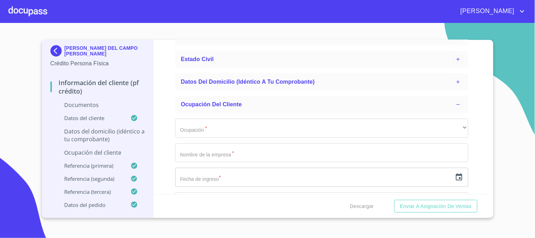
scroll to position [71, 0]
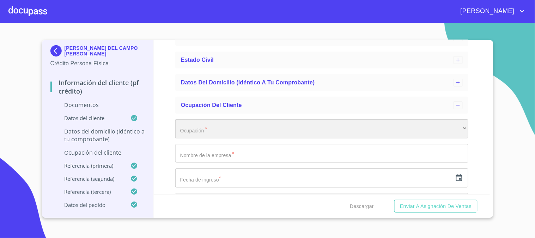
click at [281, 126] on div "​" at bounding box center [321, 128] width 293 height 19
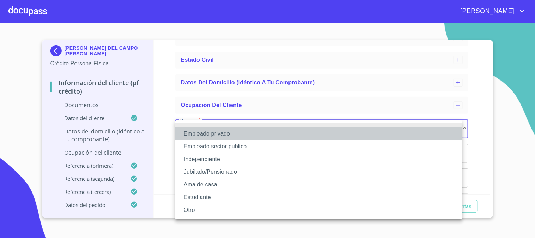
click at [271, 137] on li "Empleado privado" at bounding box center [318, 133] width 287 height 13
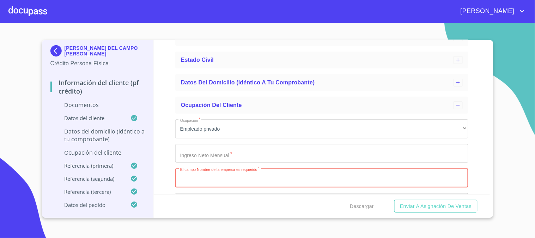
click at [261, 175] on input "Ocupación   *" at bounding box center [321, 177] width 293 height 19
paste input "CARSEBI"
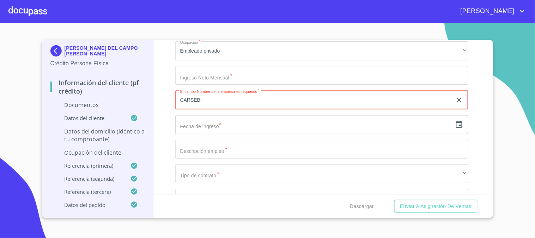
scroll to position [149, 0]
type input "CARSEBI"
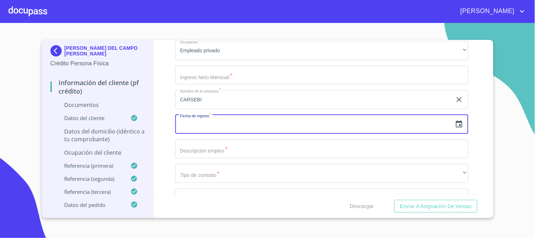
click at [241, 117] on input "text" at bounding box center [313, 124] width 277 height 19
click at [455, 127] on icon "button" at bounding box center [459, 124] width 8 height 8
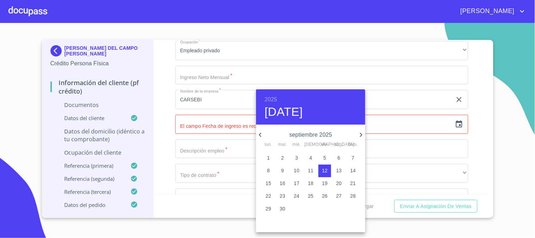
click at [275, 99] on h6 "2025" at bounding box center [271, 100] width 13 height 10
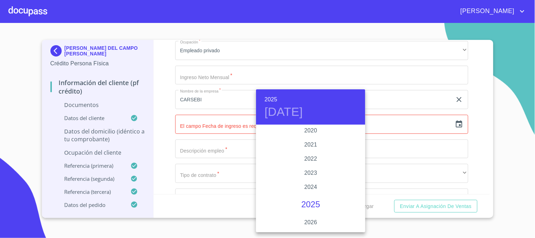
scroll to position [1330, 0]
click at [315, 142] on div "2020" at bounding box center [310, 144] width 109 height 14
type input "[DATE]"
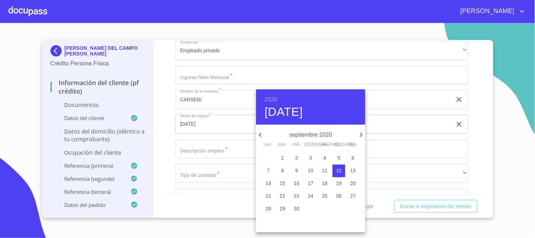
click at [208, 148] on div at bounding box center [267, 119] width 535 height 238
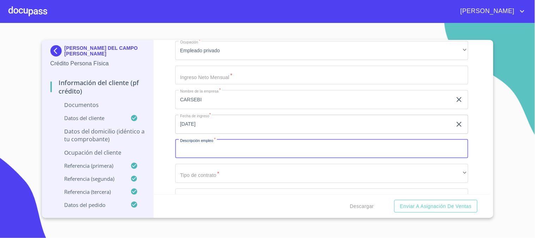
click at [223, 147] on input "Ocupación   *" at bounding box center [321, 148] width 293 height 19
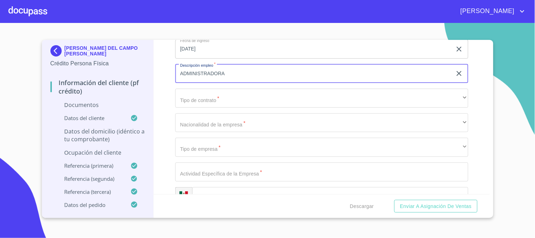
scroll to position [227, 0]
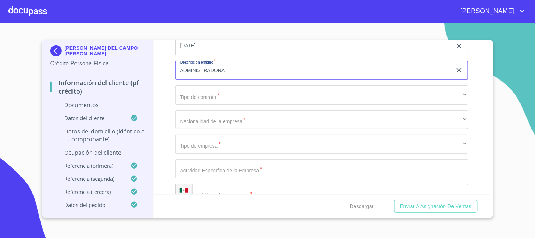
type input "ADMINISTRADORA"
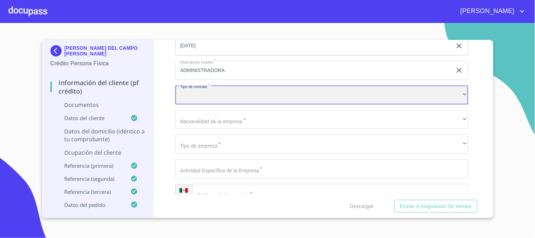
click at [221, 100] on div "​" at bounding box center [321, 94] width 293 height 19
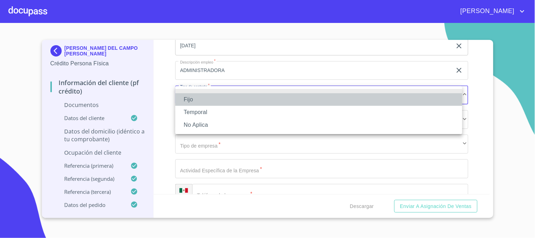
click at [187, 96] on li "Fijo" at bounding box center [318, 99] width 287 height 13
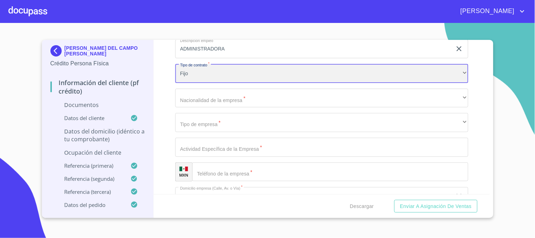
scroll to position [266, 0]
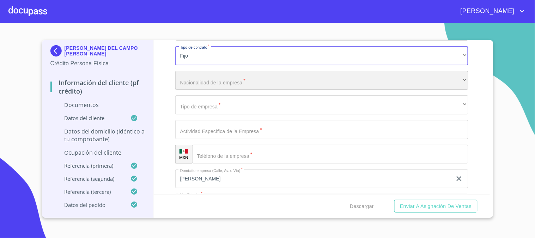
click at [273, 80] on div "​" at bounding box center [321, 80] width 293 height 19
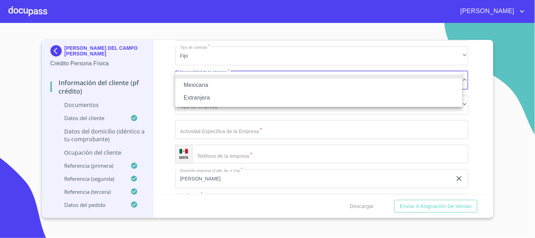
click at [270, 90] on li "Mexicana" at bounding box center [318, 85] width 287 height 13
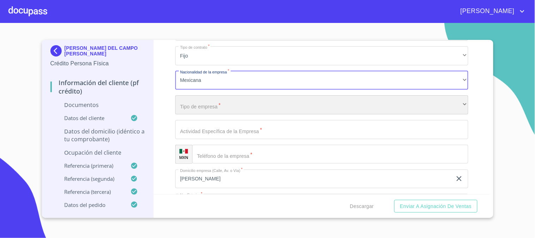
click at [266, 103] on div "​" at bounding box center [321, 104] width 293 height 19
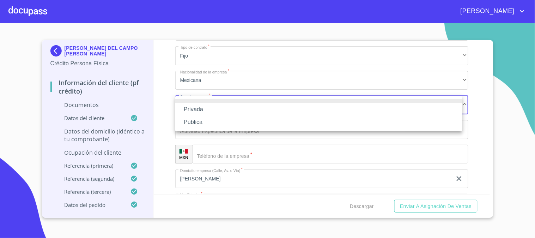
click at [266, 109] on li "Privada" at bounding box center [318, 109] width 287 height 13
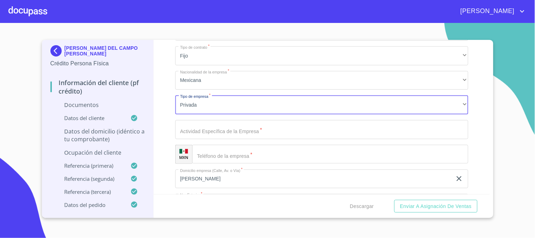
click at [272, 127] on input "Ocupación   *" at bounding box center [321, 129] width 293 height 19
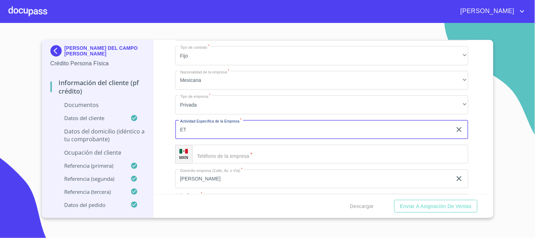
type input "E"
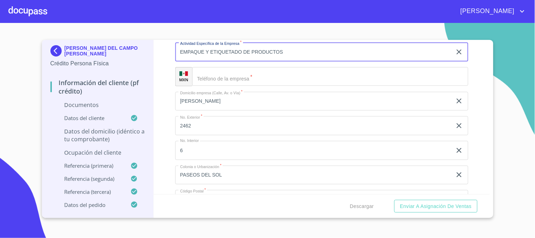
scroll to position [345, 0]
type input "EMPAQUE Y ETIQUETADO DE PRODUCTOS"
click at [263, 77] on input "Ocupación   *" at bounding box center [330, 75] width 276 height 19
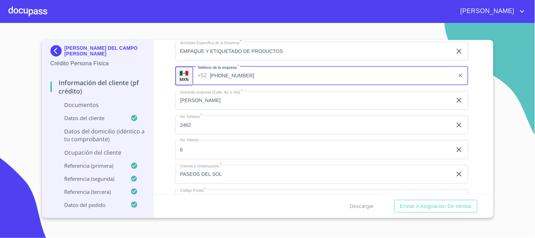
type input "[PHONE_NUMBER]"
click at [469, 78] on div "Información del cliente (PF crédito) Documentos Datos del cliente Estado Civil …" at bounding box center [322, 117] width 336 height 154
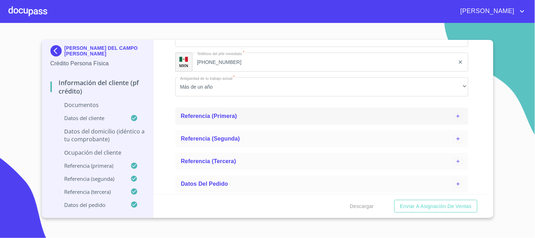
scroll to position [605, 0]
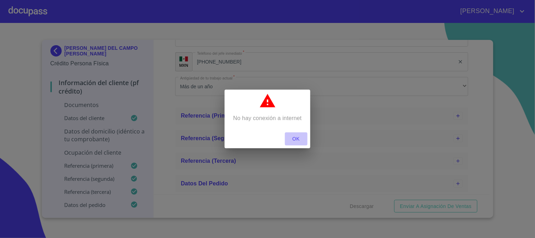
click at [294, 143] on span "OK" at bounding box center [296, 138] width 17 height 9
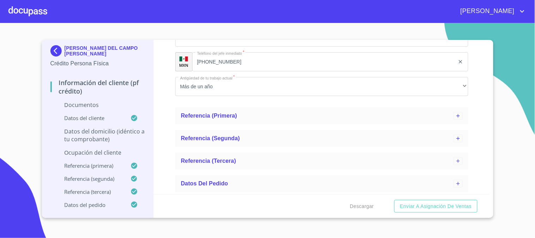
click at [122, 134] on p "Datos del domicilio (idéntico a tu comprobante)" at bounding box center [97, 135] width 95 height 16
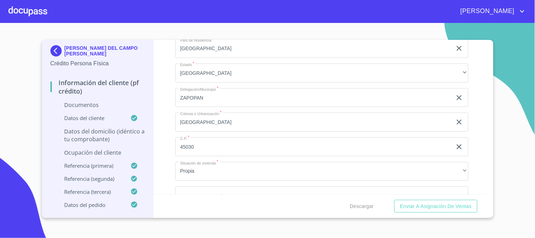
scroll to position [305, 0]
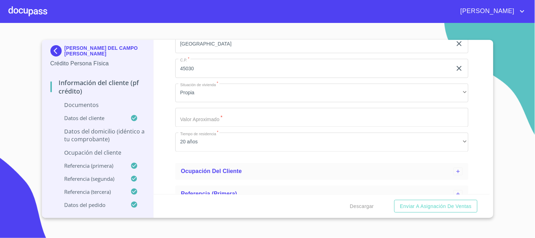
click at [261, 128] on div "Domicilio completo (Calle, Av. o Vía)   * [STREET_ADDRESS] Exterior   * 33 ​ N…" at bounding box center [321, 7] width 293 height 301
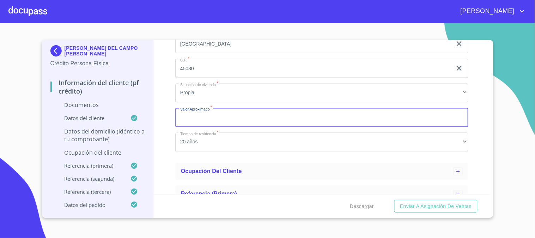
click at [263, 120] on input "Domicilio completo (Calle, Av. o Vía)   *" at bounding box center [321, 117] width 293 height 19
type input "$5,000,000"
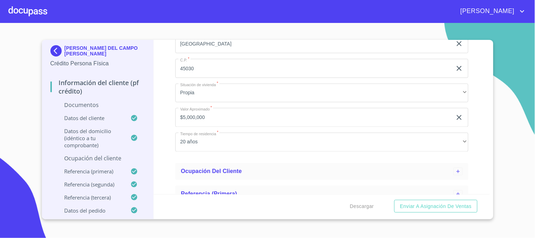
click at [171, 101] on div "Información del cliente (PF crédito) Documentos Datos del cliente Estado Civil …" at bounding box center [322, 117] width 336 height 154
click at [112, 160] on p "Ocupación del Cliente" at bounding box center [97, 158] width 95 height 8
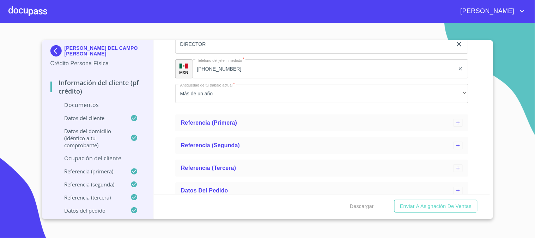
scroll to position [605, 0]
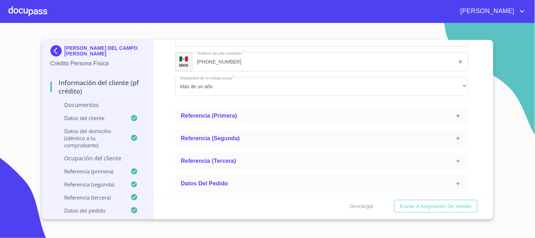
click at [96, 159] on p "Ocupación del Cliente" at bounding box center [97, 158] width 95 height 8
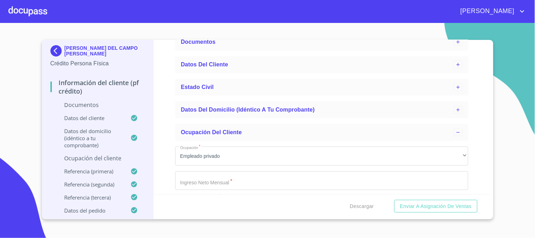
scroll to position [78, 0]
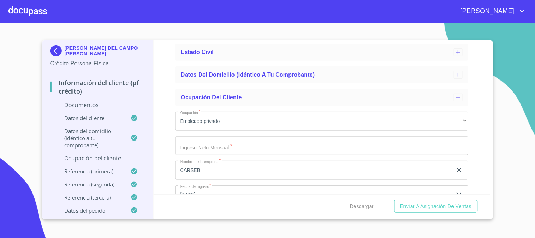
click at [234, 140] on input "Ocupación   *" at bounding box center [321, 145] width 293 height 19
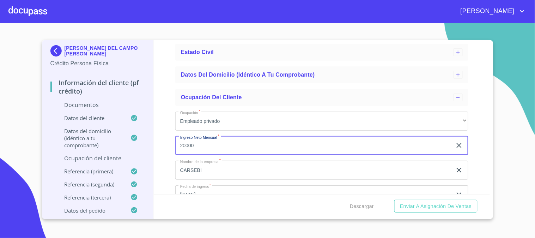
type input "20000"
click at [163, 149] on div "Información del cliente (PF crédito) Documentos Datos del cliente Estado Civil …" at bounding box center [322, 117] width 336 height 154
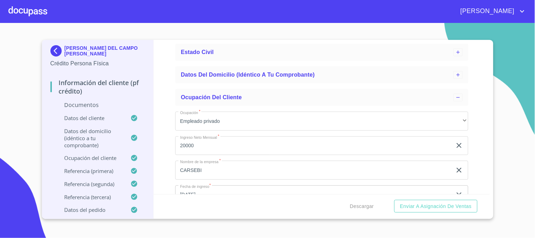
click at [193, 145] on input "20000" at bounding box center [313, 145] width 277 height 19
type input "30000"
click at [164, 154] on div "Información del cliente (PF crédito) Documentos Datos del cliente Estado Civil …" at bounding box center [322, 117] width 336 height 154
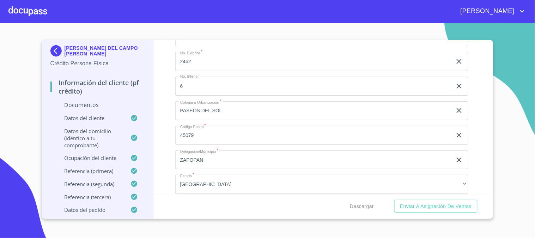
scroll to position [252, 0]
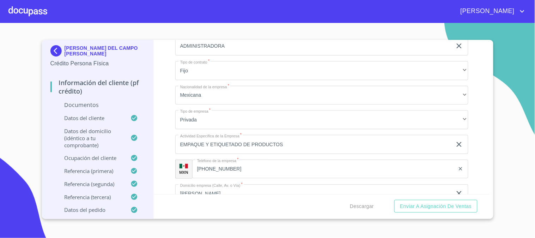
click at [102, 104] on p "Documentos" at bounding box center [97, 105] width 95 height 8
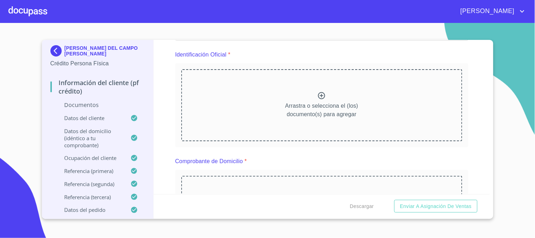
scroll to position [78, 0]
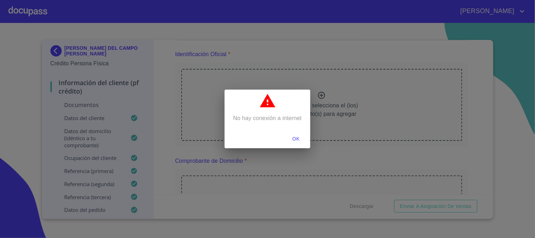
click at [293, 138] on span "OK" at bounding box center [296, 138] width 17 height 9
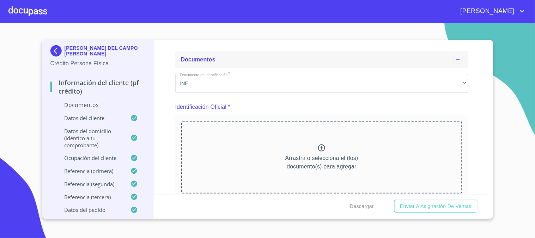
scroll to position [39, 0]
